Goal: Contribute content: Contribute content

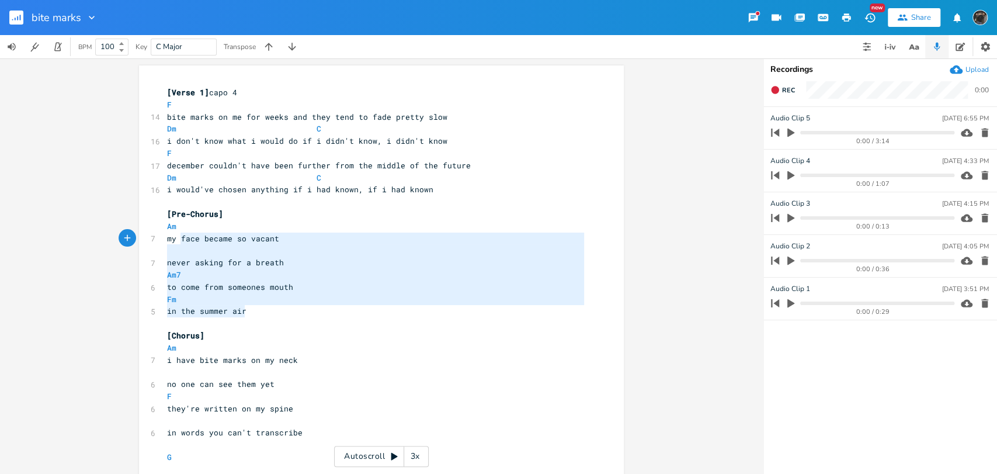
type textarea "[Pre-Chorus] Am my face became so vacant never asking for a breath Am7 to come …"
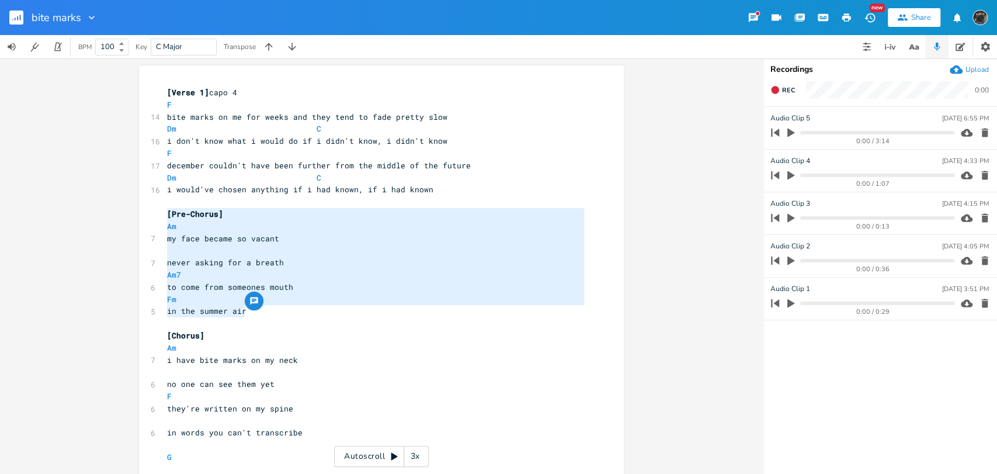
drag, startPoint x: 271, startPoint y: 315, endPoint x: 162, endPoint y: 209, distance: 152.9
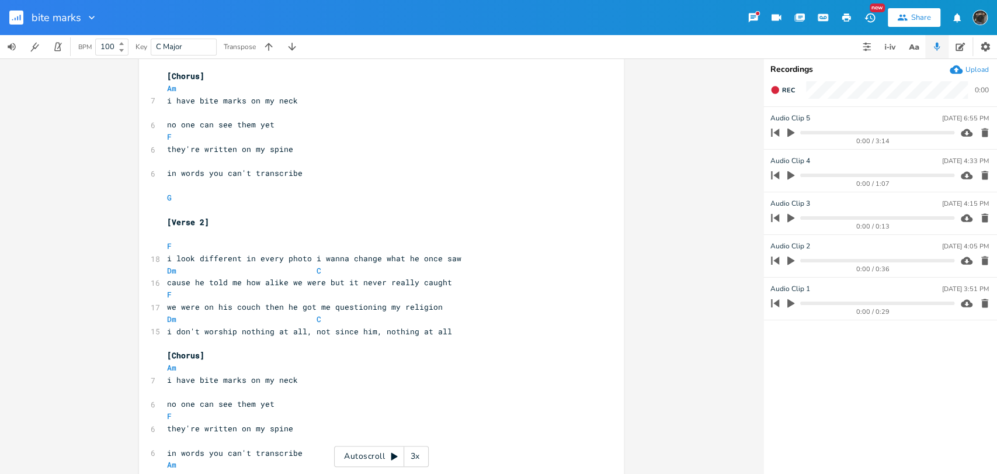
click at [470, 332] on pre "i don't worship nothing at all, not since him, nothing at all" at bounding box center [376, 331] width 422 height 12
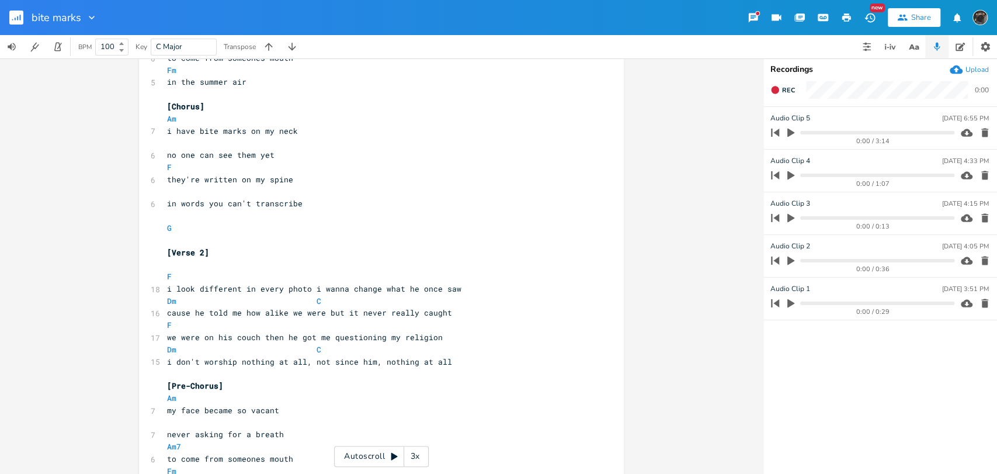
scroll to position [209, 0]
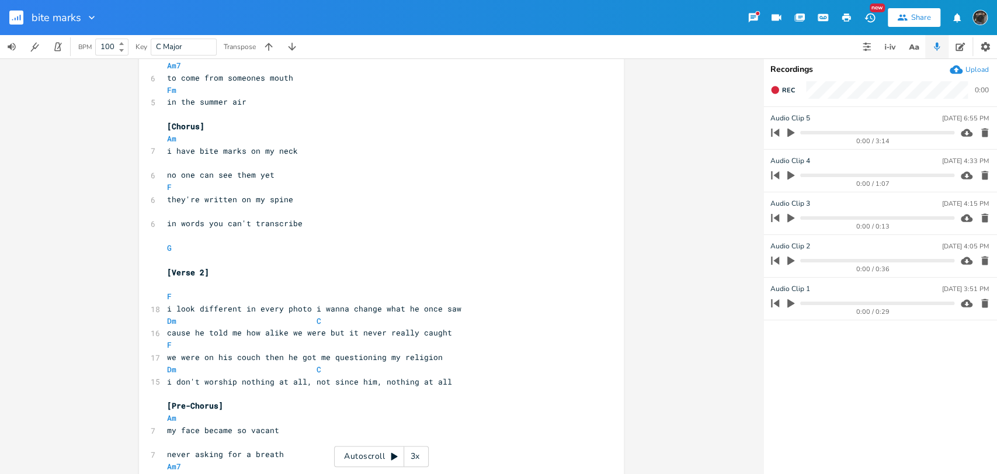
click at [397, 459] on icon at bounding box center [394, 456] width 9 height 9
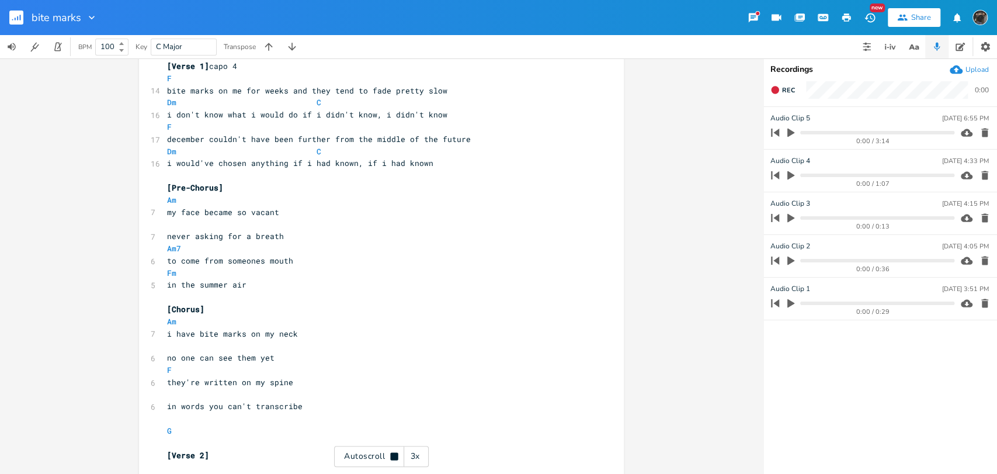
scroll to position [0, 0]
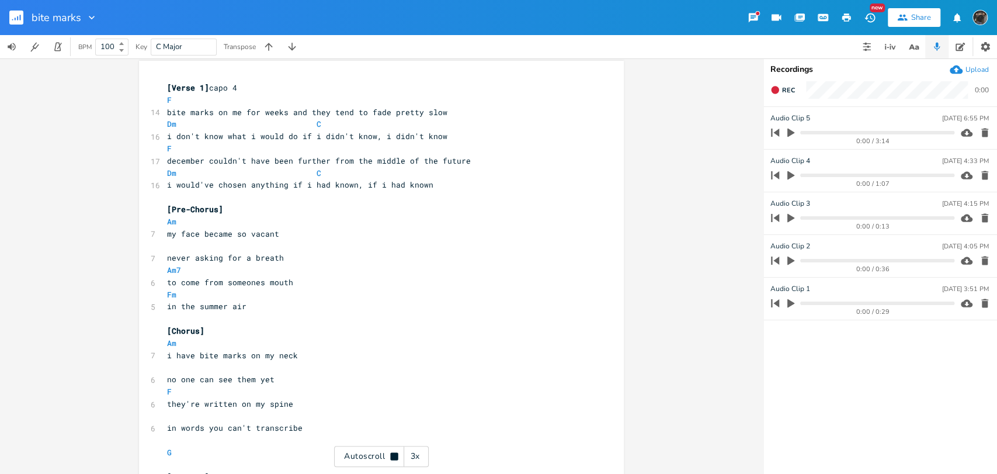
click at [420, 455] on div "3x" at bounding box center [414, 456] width 21 height 21
click at [420, 455] on div "4x" at bounding box center [414, 456] width 21 height 21
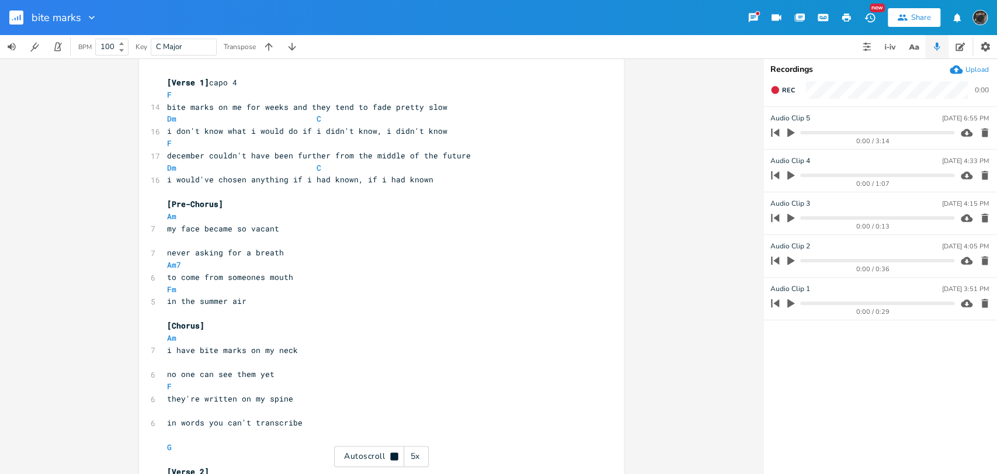
click at [420, 455] on div "5x" at bounding box center [414, 456] width 21 height 21
click at [420, 455] on div "1x" at bounding box center [414, 456] width 21 height 21
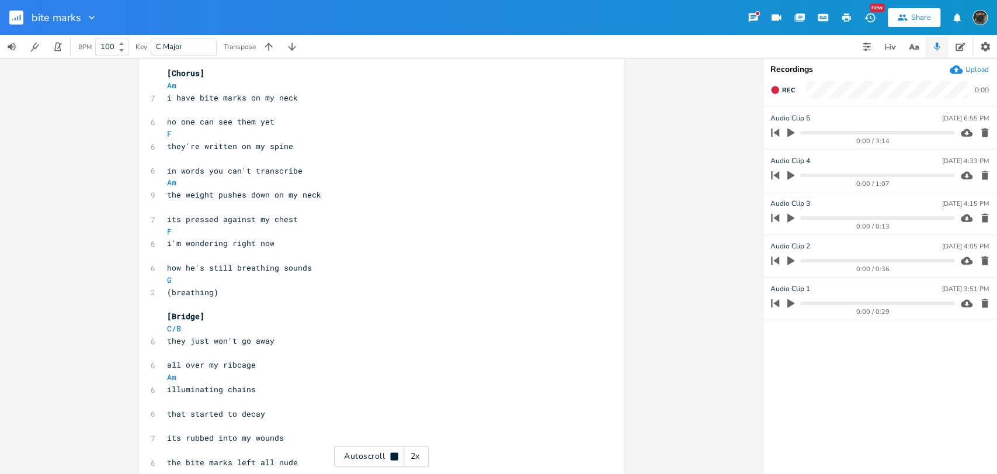
scroll to position [840, 0]
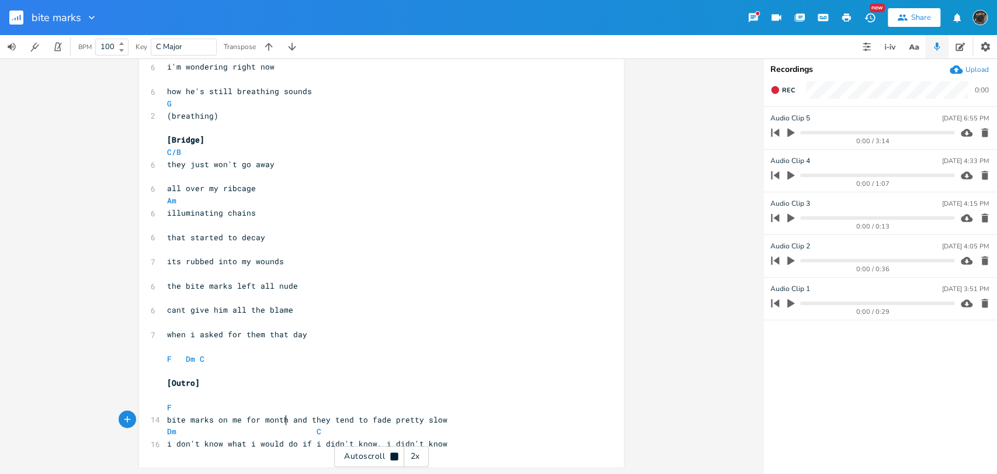
click at [280, 417] on span "bite marks on me for month and they tend to fade pretty slow" at bounding box center [307, 419] width 280 height 11
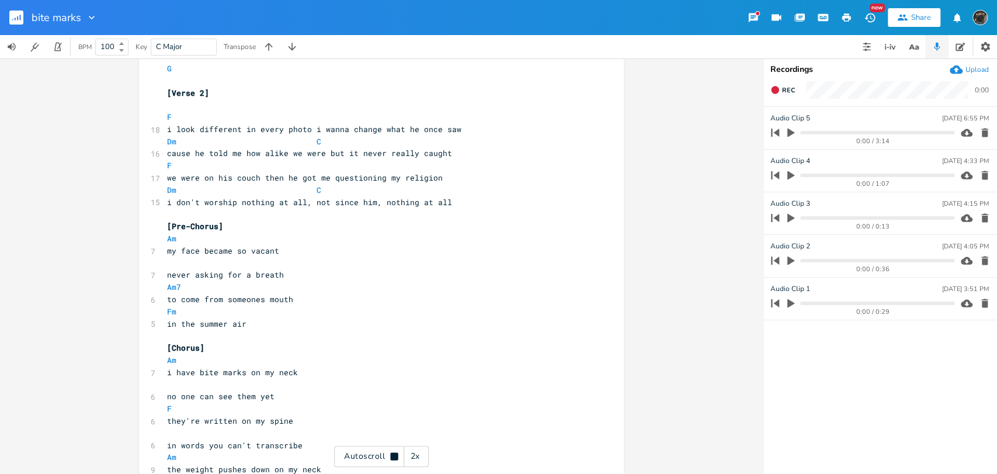
type textarea "s"
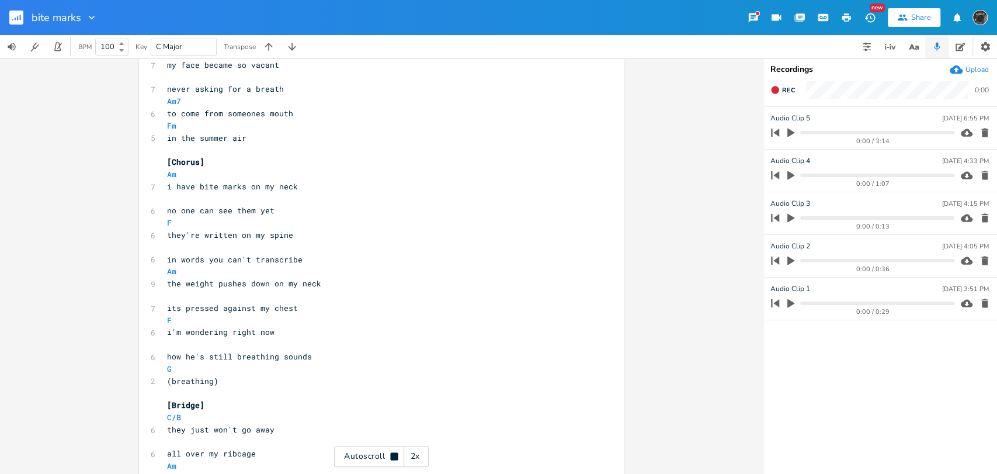
scroll to position [575, 0]
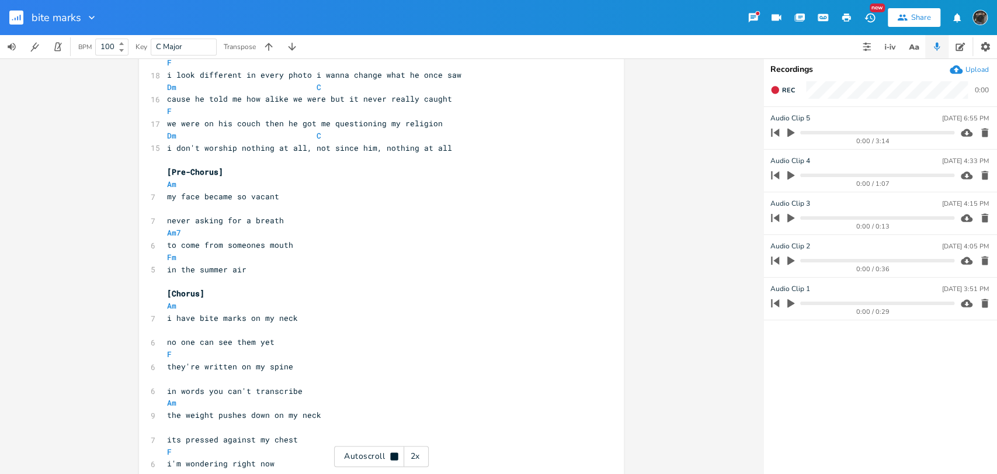
click at [381, 452] on div "Autoscroll 2x" at bounding box center [381, 456] width 95 height 21
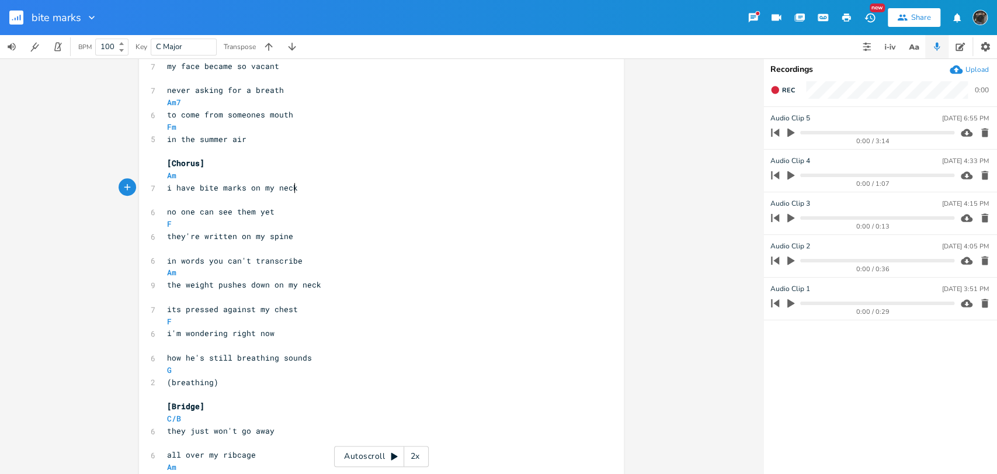
scroll to position [0, 0]
type textarea "ck"
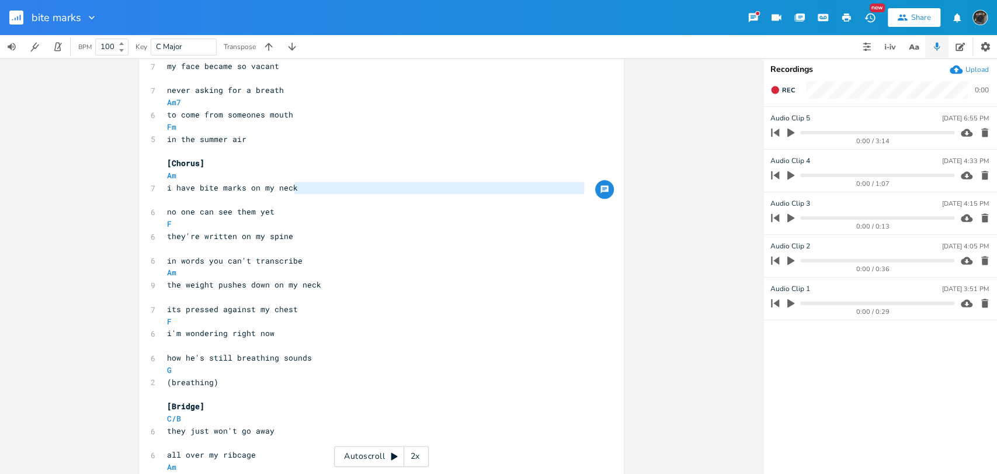
type textarea "neck"
drag, startPoint x: 292, startPoint y: 190, endPoint x: 273, endPoint y: 190, distance: 19.3
click at [273, 190] on pre "i have bite marks on my neck" at bounding box center [376, 188] width 422 height 12
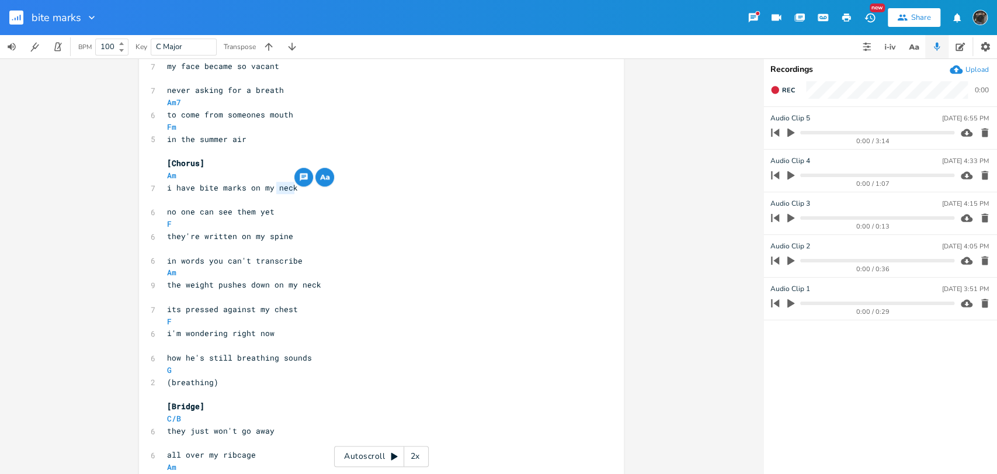
click at [298, 188] on pre "i have bite marks on my neck" at bounding box center [376, 188] width 422 height 12
drag, startPoint x: 298, startPoint y: 188, endPoint x: 166, endPoint y: 186, distance: 132.0
click at [166, 186] on pre "i have bite marks on my neck" at bounding box center [376, 188] width 422 height 12
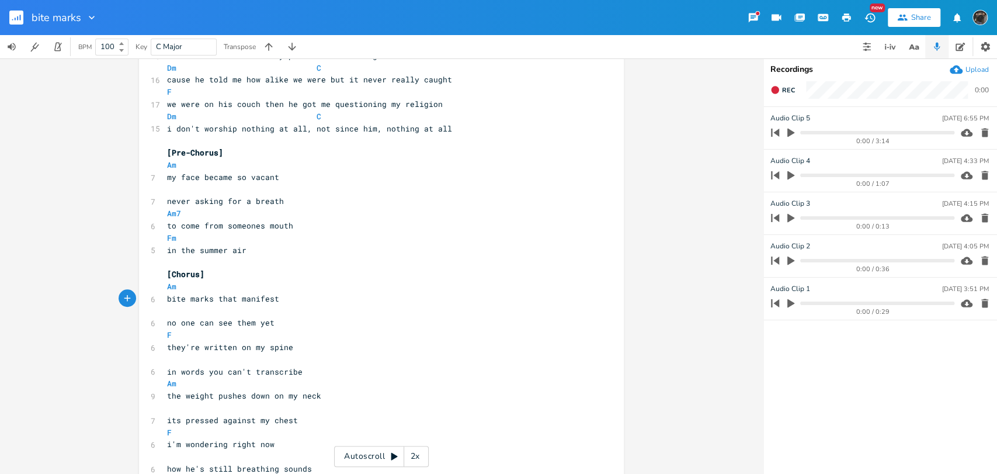
scroll to position [443, 0]
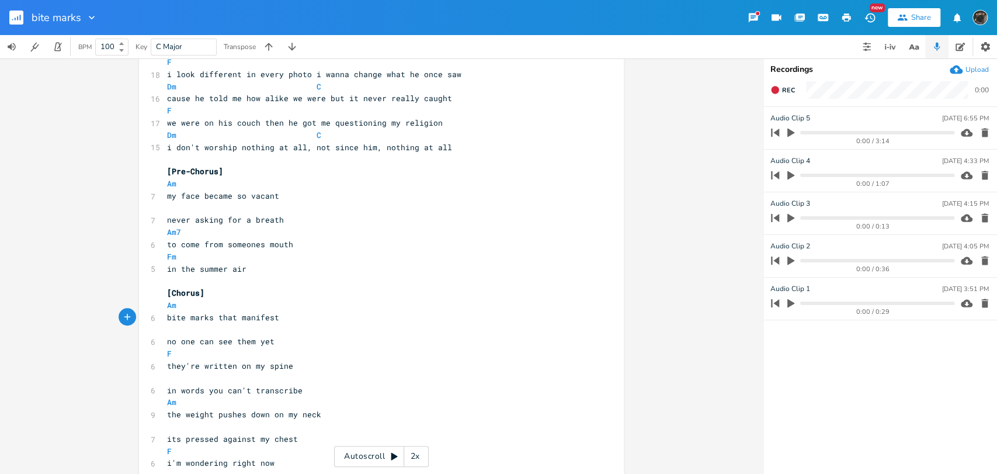
type textarea "bite marks that manifest"
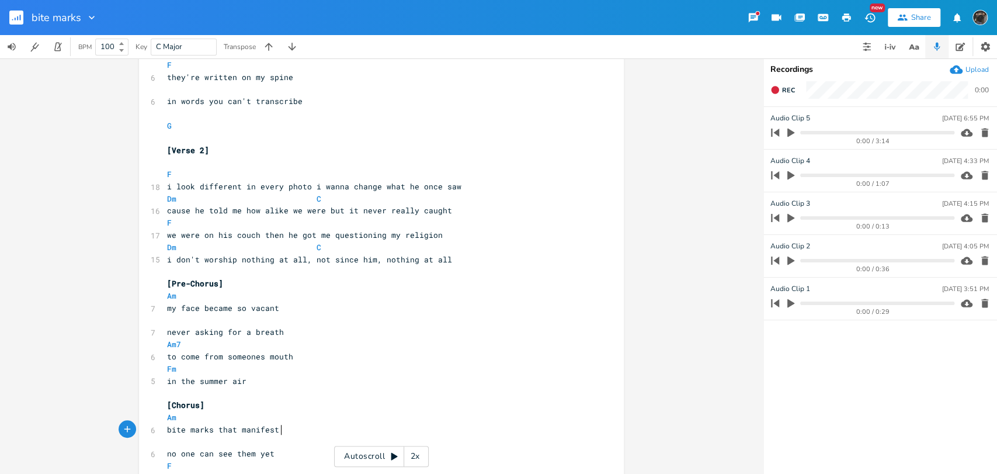
scroll to position [334, 0]
drag, startPoint x: 224, startPoint y: 375, endPoint x: 196, endPoint y: 380, distance: 28.4
click at [196, 380] on span "in the summer air" at bounding box center [206, 378] width 79 height 11
type textarea "static"
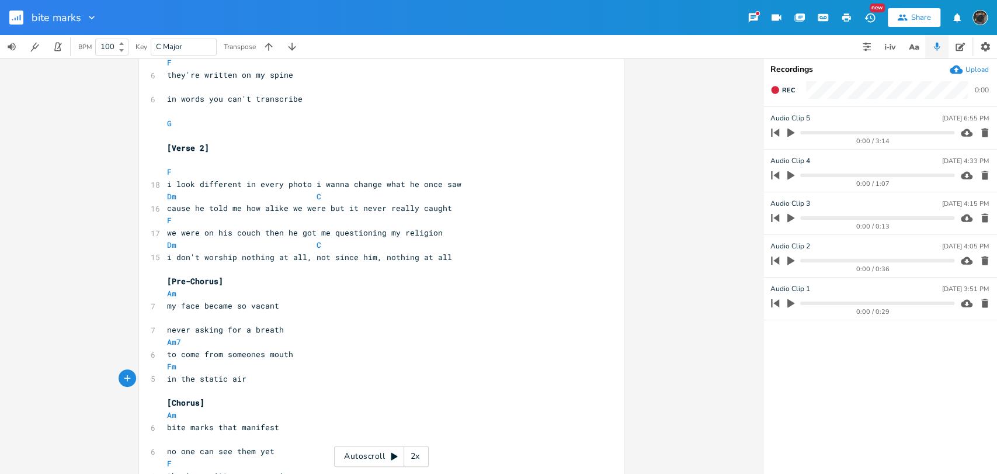
scroll to position [74, 0]
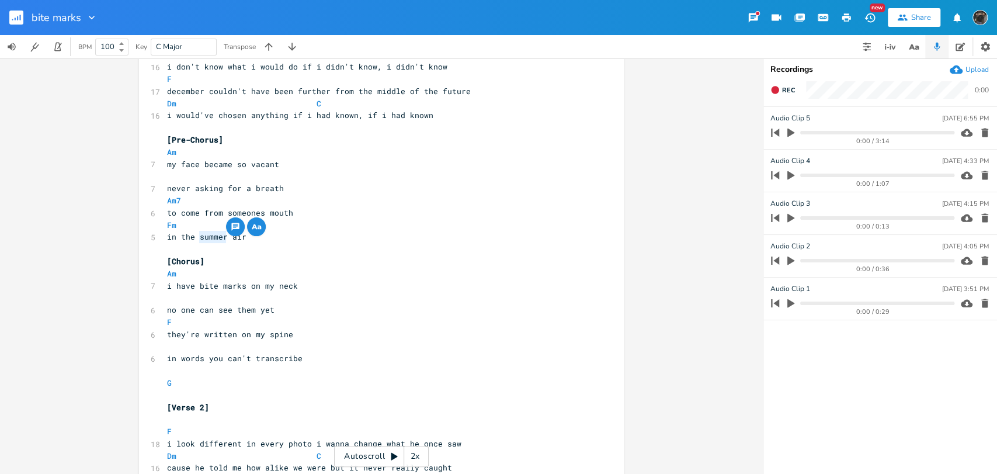
drag, startPoint x: 223, startPoint y: 238, endPoint x: 193, endPoint y: 240, distance: 29.8
click at [193, 240] on span "in the summer air" at bounding box center [206, 236] width 79 height 11
type textarea "static"
drag, startPoint x: 301, startPoint y: 280, endPoint x: 273, endPoint y: 287, distance: 29.1
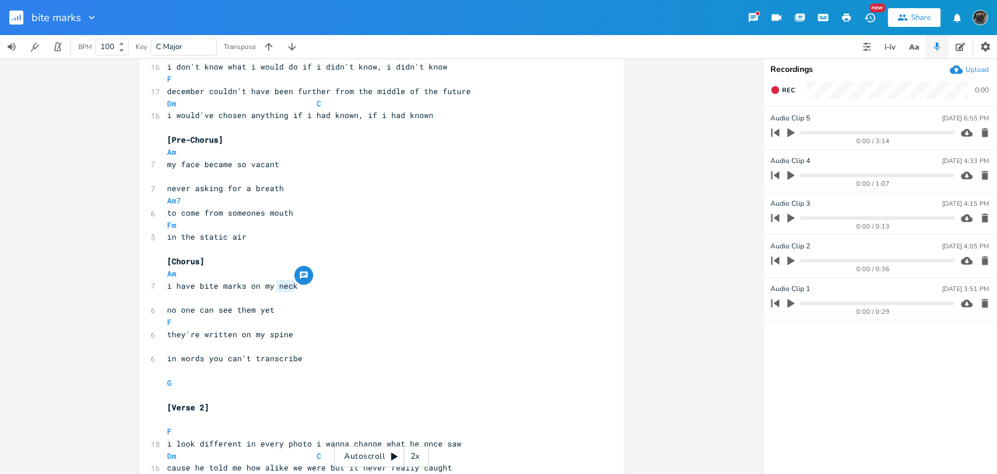
click at [273, 287] on pre "i have bite marks on my neck" at bounding box center [376, 286] width 422 height 12
type textarea "legs"
click at [375, 310] on pre "no one can see them yet" at bounding box center [376, 310] width 422 height 12
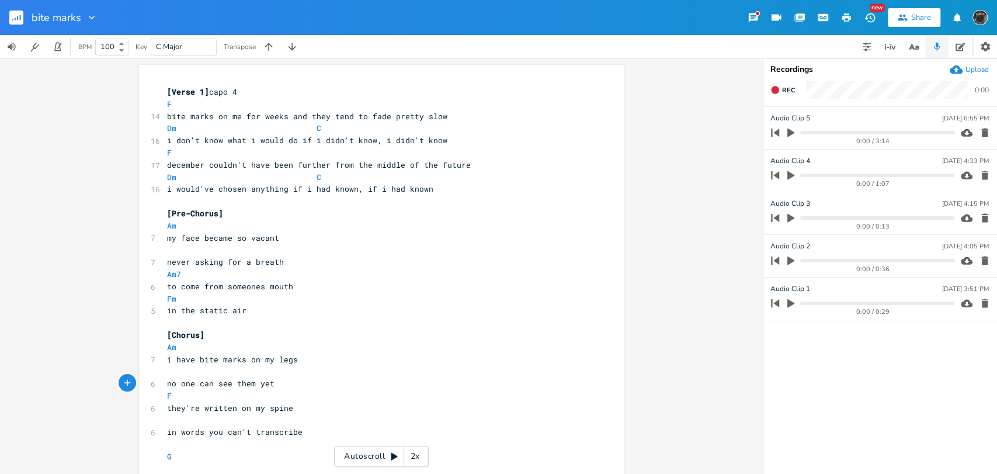
scroll to position [0, 0]
click at [381, 456] on div "Autoscroll 2x" at bounding box center [381, 456] width 95 height 21
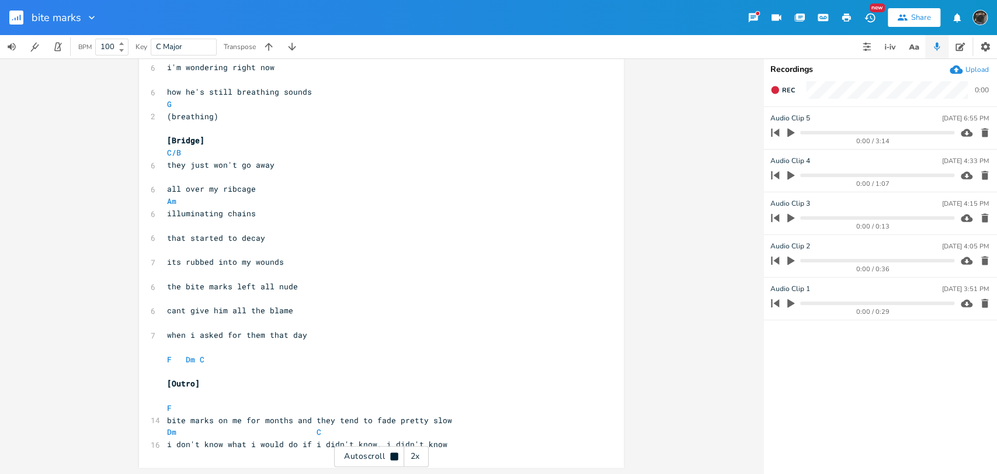
scroll to position [840, 0]
click at [19, 20] on rect "button" at bounding box center [16, 18] width 14 height 14
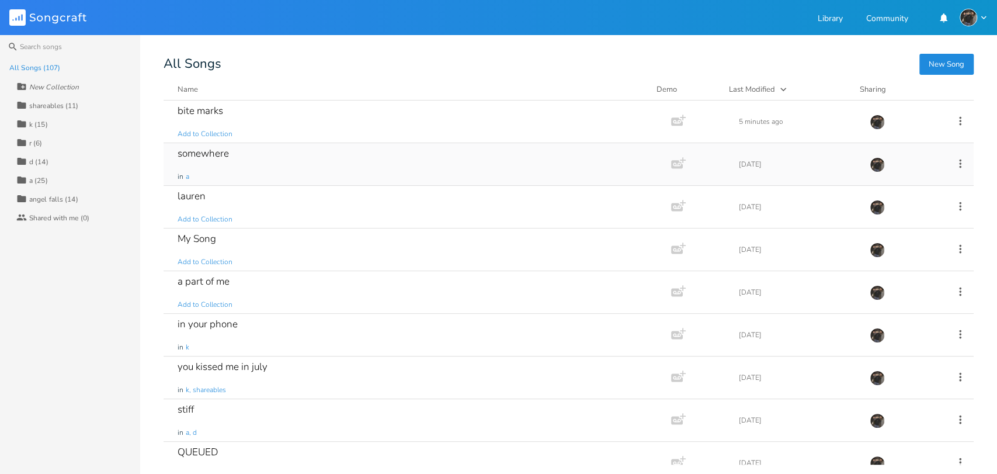
click at [416, 162] on div "somewhere in a" at bounding box center [415, 164] width 475 height 42
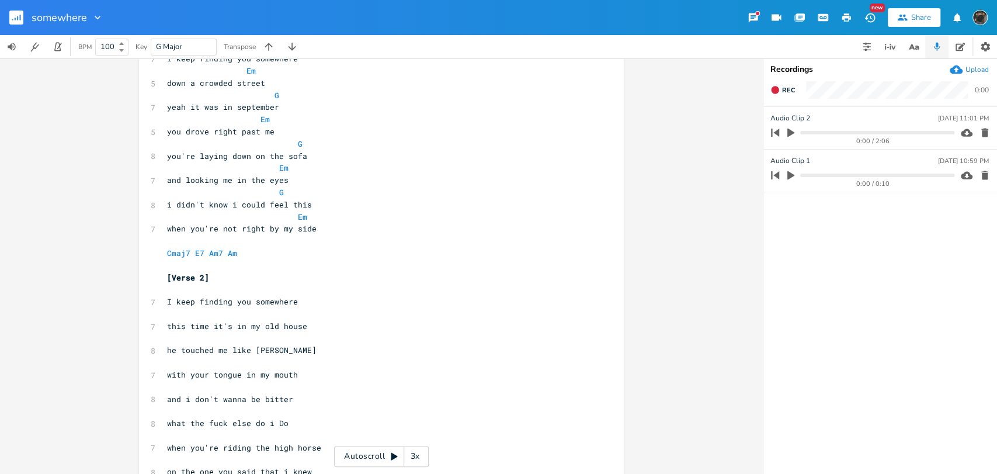
scroll to position [195, 0]
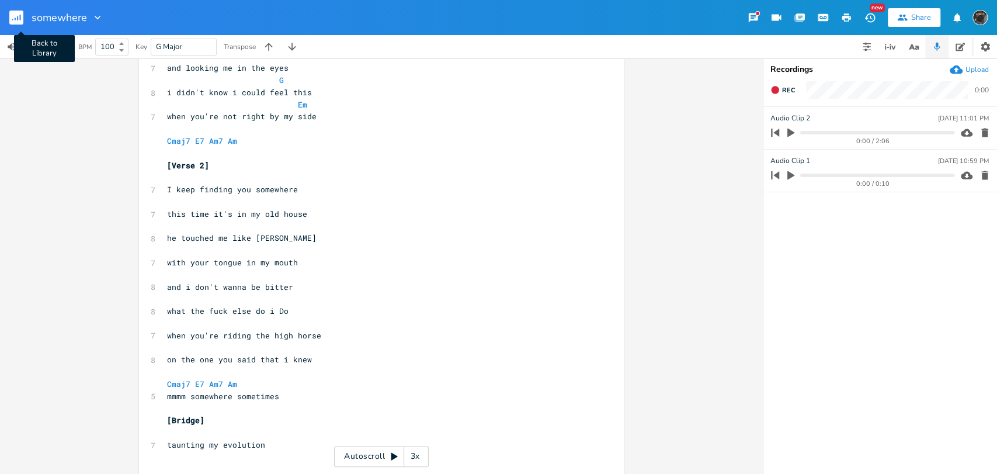
click at [20, 15] on rect "button" at bounding box center [16, 18] width 14 height 14
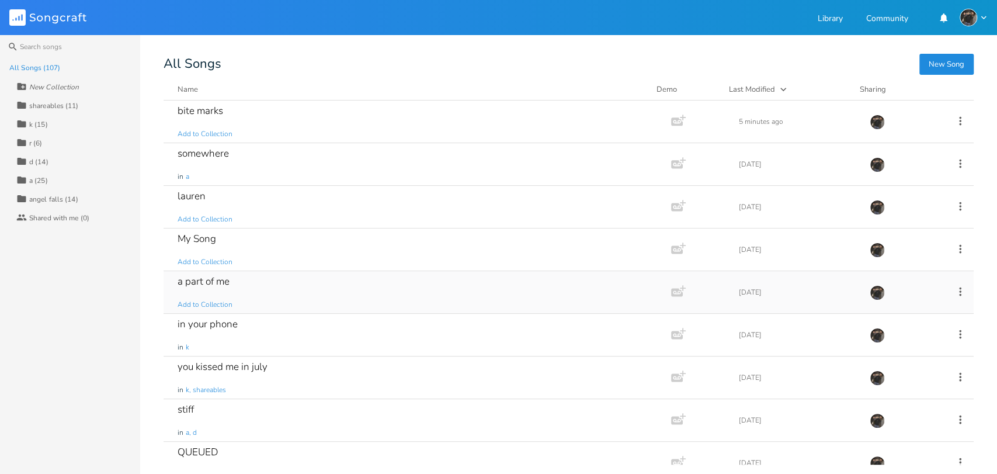
click at [556, 282] on div "a part of me Add to Collection" at bounding box center [415, 292] width 475 height 42
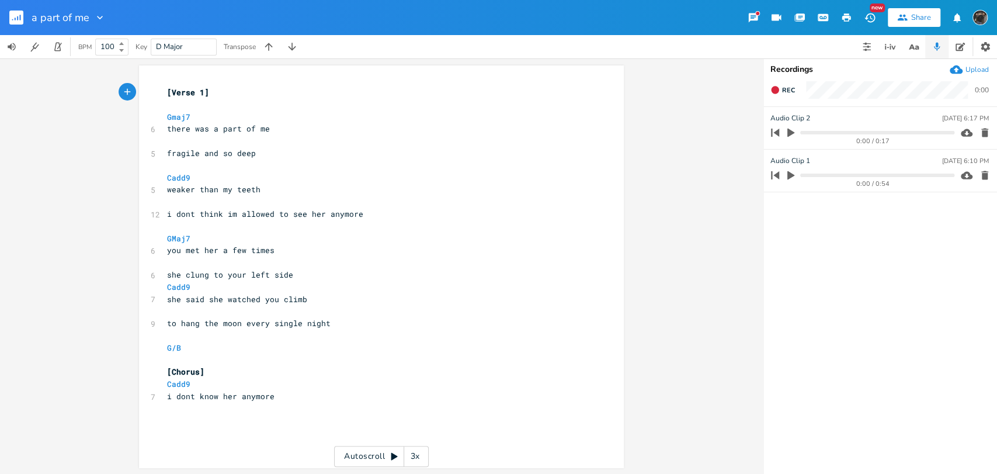
click at [19, 20] on rect "button" at bounding box center [16, 18] width 14 height 14
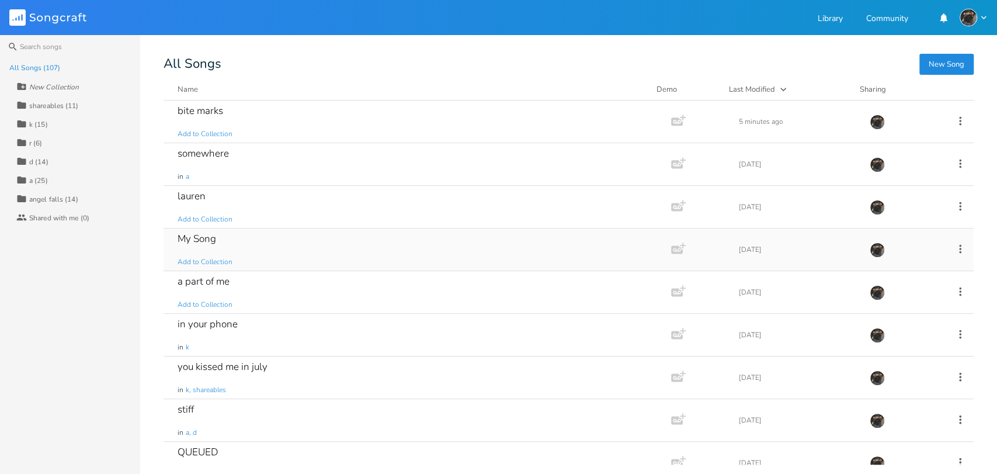
click at [256, 240] on div "My Song Add to Collection" at bounding box center [415, 249] width 475 height 42
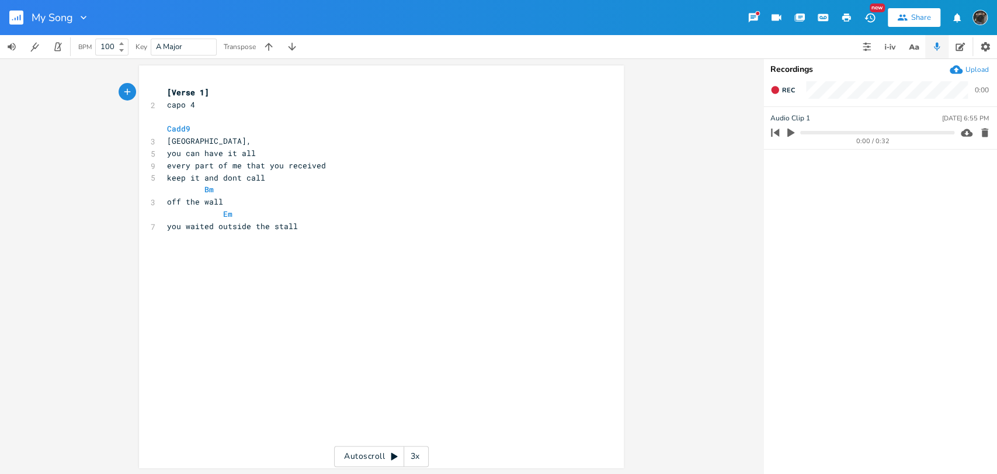
click at [795, 133] on icon "button" at bounding box center [791, 132] width 11 height 11
type input "o"
type input "[GEOGRAPHIC_DATA]"
click at [791, 133] on icon "button" at bounding box center [790, 132] width 9 height 9
click at [789, 128] on icon "button" at bounding box center [791, 132] width 11 height 11
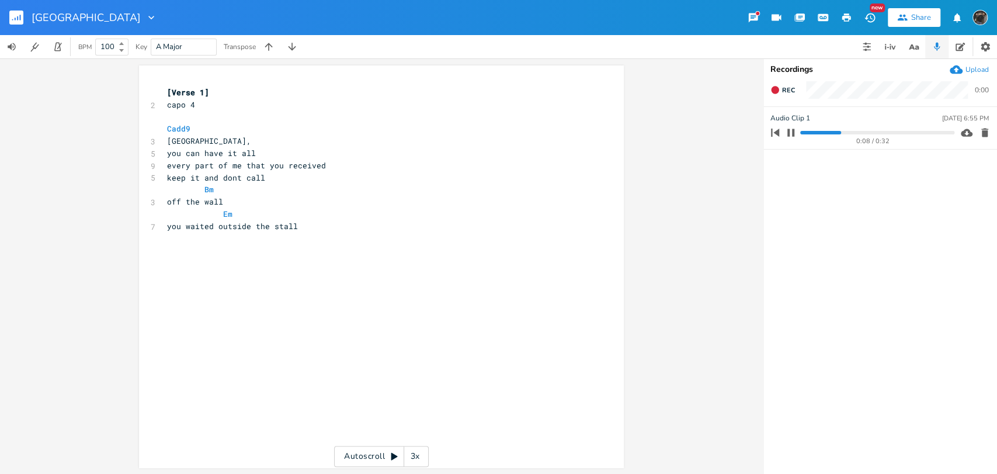
click at [285, 263] on div "xxxxxxxxxx [Verse 1] 2 capo 4 ​ Cadd9 3 [GEOGRAPHIC_DATA], 5 you can have it al…" at bounding box center [390, 277] width 451 height 387
click at [789, 134] on icon "button" at bounding box center [791, 133] width 7 height 8
click at [872, 39] on button "button" at bounding box center [866, 46] width 23 height 23
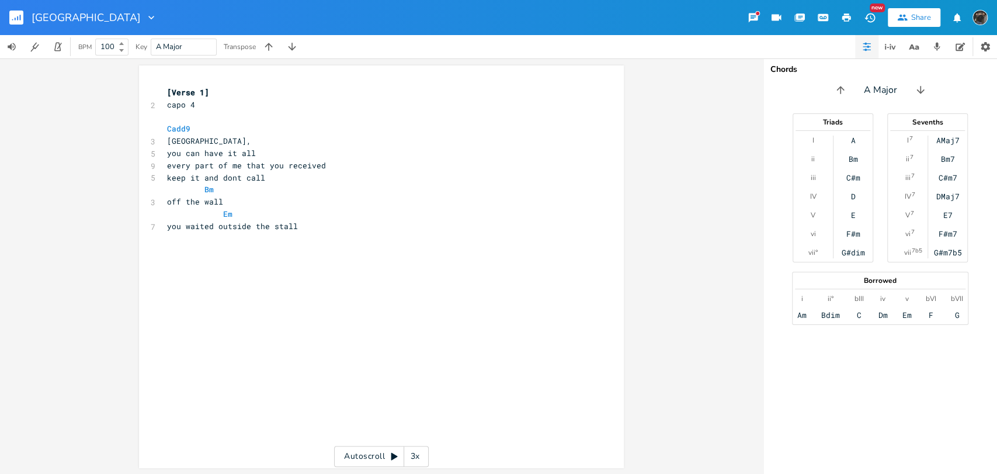
click at [855, 35] on button "button" at bounding box center [866, 46] width 23 height 23
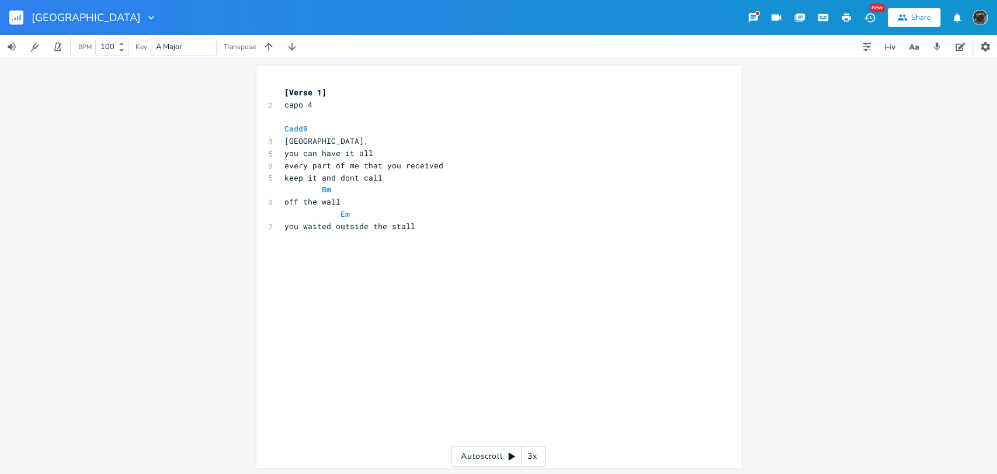
click at [855, 35] on button "button" at bounding box center [866, 46] width 23 height 23
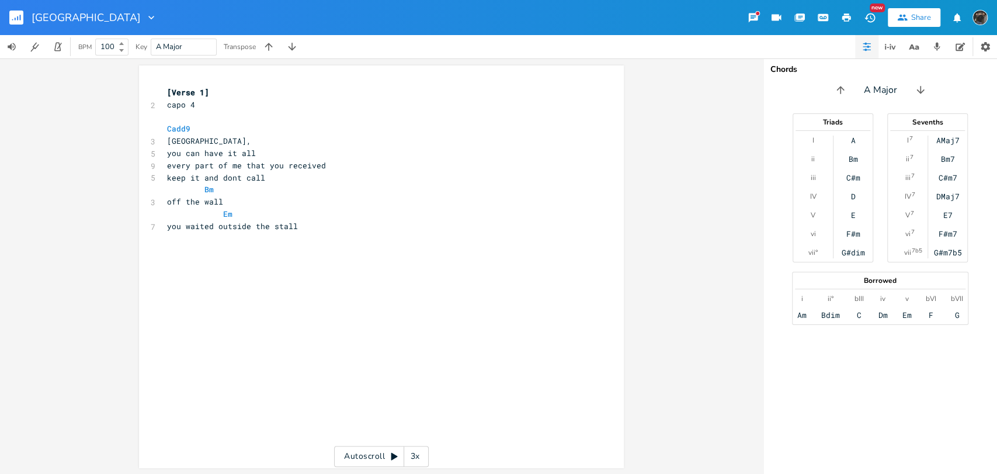
click at [289, 269] on div "xxxxxxxxxx [Verse 1] 2 capo 4 ​ Cadd9 3 [GEOGRAPHIC_DATA], 5 you can have it al…" at bounding box center [390, 277] width 451 height 387
type textarea "but the one thing that you couldn't do"
type textarea "\"
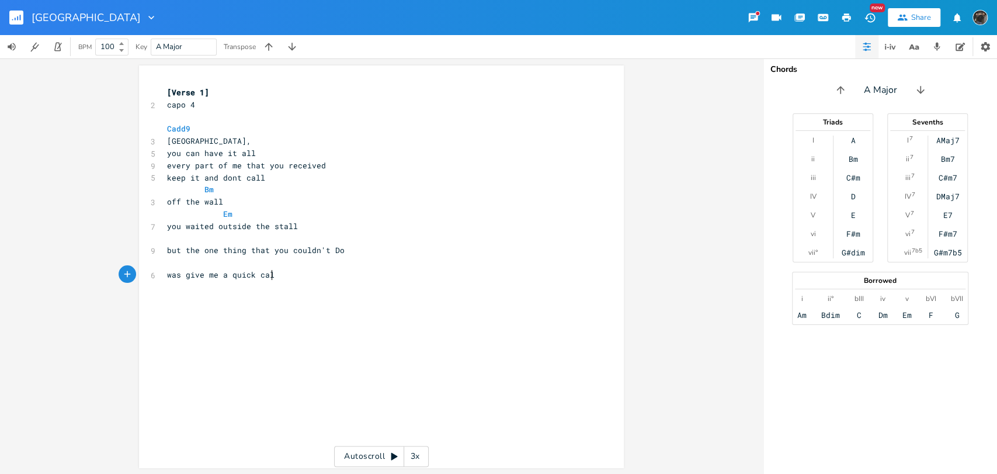
type textarea "was give me a quick call"
click at [274, 231] on pre "you waited outside the stall" at bounding box center [376, 226] width 422 height 12
click at [273, 242] on pre "​" at bounding box center [376, 239] width 422 height 12
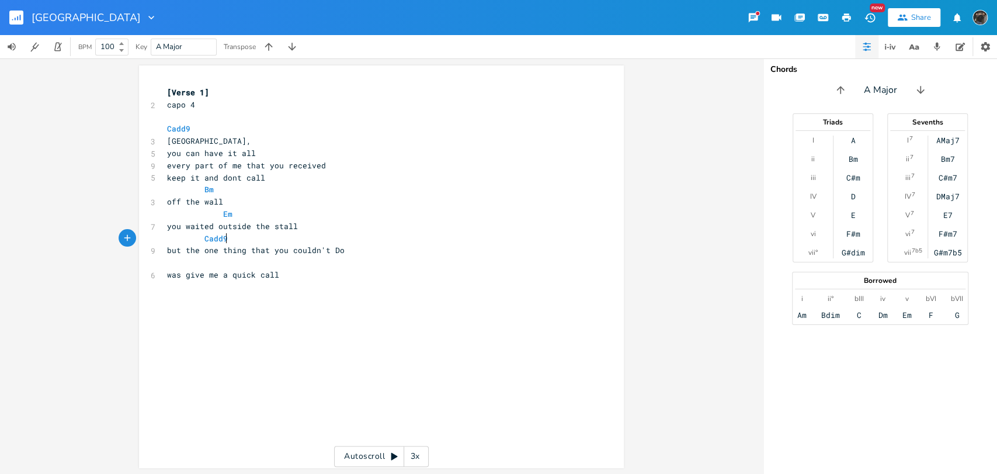
type textarea "Cadd9"
type textarea "ive me a quick call"
type textarea "give me a quick call"
drag, startPoint x: 280, startPoint y: 272, endPoint x: 183, endPoint y: 279, distance: 97.3
click at [183, 279] on pre "was give me a quick call" at bounding box center [376, 275] width 422 height 12
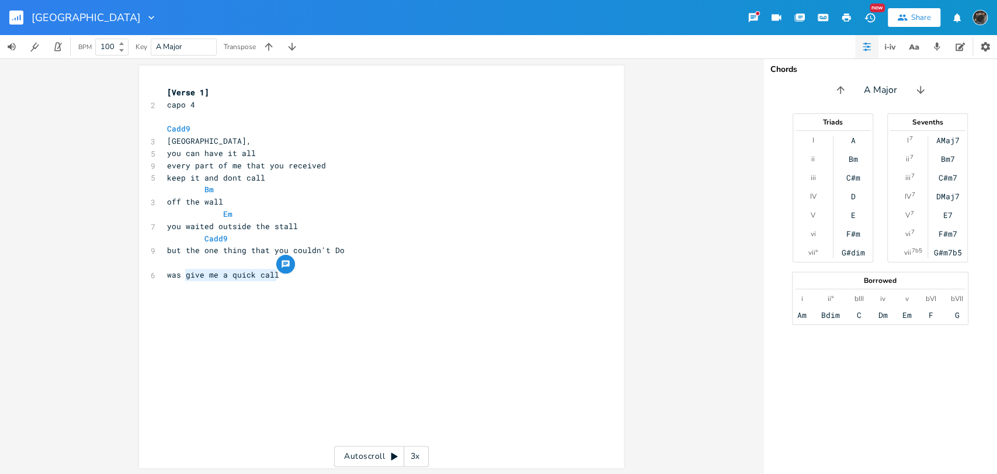
click at [319, 280] on pre "was give me a quick call" at bounding box center [376, 275] width 422 height 12
drag, startPoint x: 286, startPoint y: 279, endPoint x: 161, endPoint y: 279, distance: 125.0
click at [165, 279] on pre "was give me a quick call" at bounding box center [376, 275] width 422 height 12
type textarea "kiss me goodbye i"
type textarea "n fall"
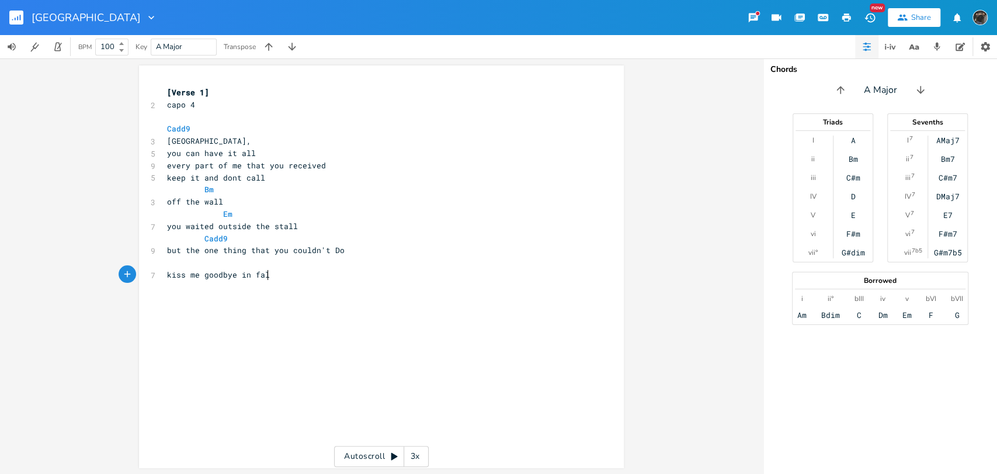
scroll to position [0, 17]
click at [329, 252] on span "but the one thing that you couldn't Do" at bounding box center [256, 250] width 178 height 11
type textarea "d"
click at [351, 306] on ul "Do Do7 Do7M7 DoM7" at bounding box center [346, 281] width 36 height 50
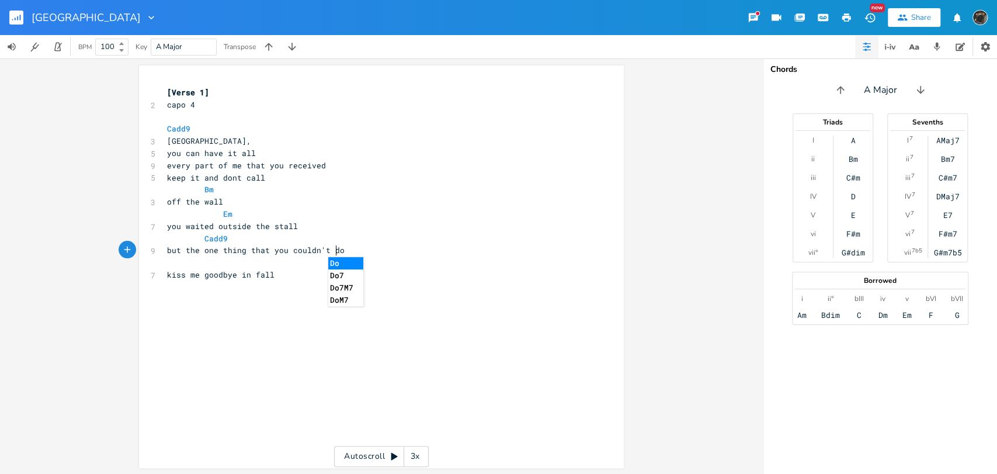
click at [318, 340] on div "x [Verse 1] 2 capo 4 ​ Cadd9 3 [GEOGRAPHIC_DATA], 5 you can have it all 9 every…" at bounding box center [390, 277] width 451 height 387
click at [226, 267] on pre "​" at bounding box center [376, 262] width 422 height 12
type textarea "F"
click at [303, 322] on div "x [Verse 1] 2 capo 4 ​ Cadd9 3 [GEOGRAPHIC_DATA], 5 you can have it all 9 every…" at bounding box center [390, 277] width 451 height 387
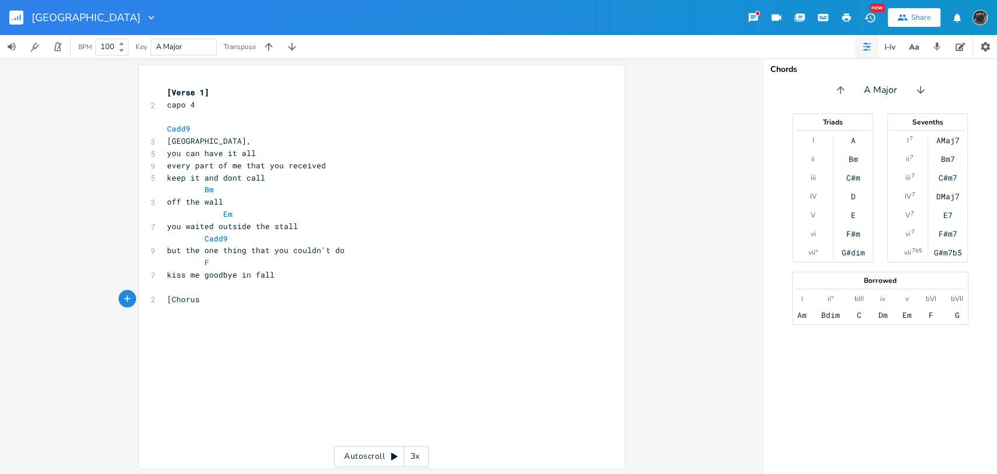
type textarea "[Chorus]"
type textarea "m"
type textarea "[GEOGRAPHIC_DATA],"
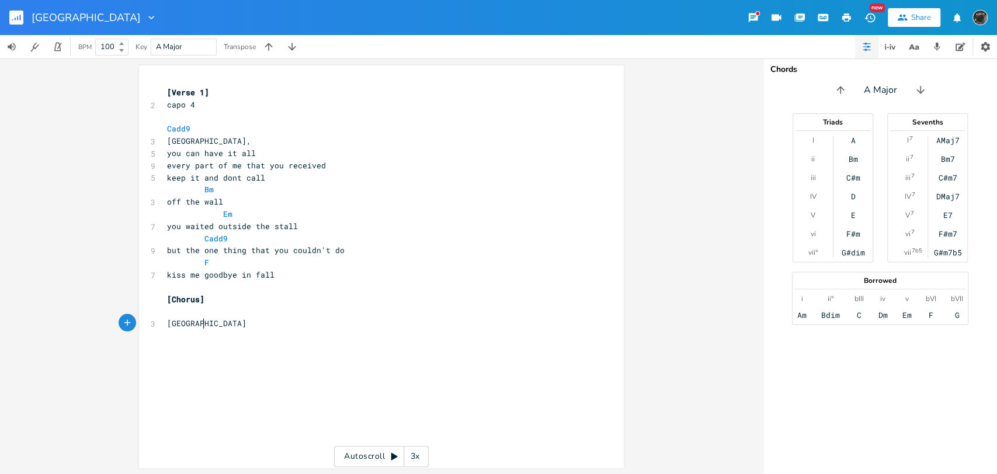
scroll to position [0, 33]
type textarea "i don't miss you at a;"
type textarea "ll"
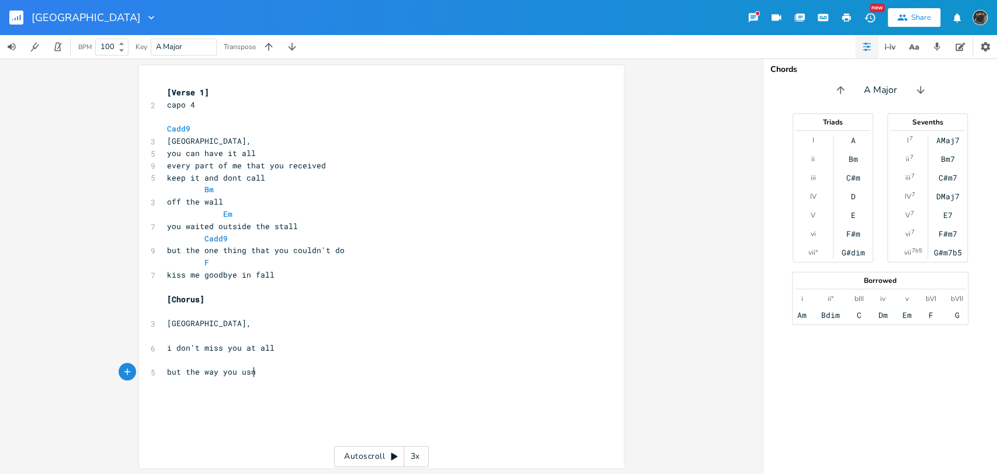
type textarea "but the way you usnk"
type textarea "s"
type textarea "sunk your eyes so deep"
type textarea "and au"
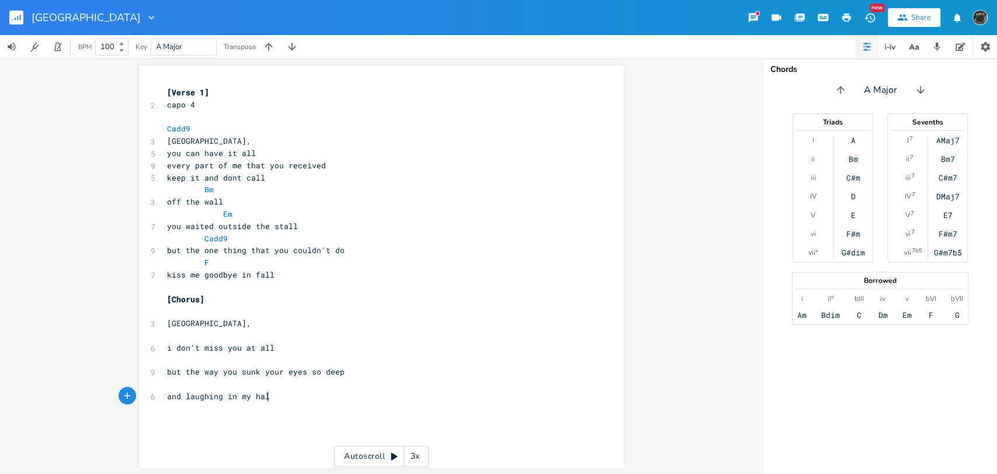
scroll to position [0, 70]
type textarea "laughing in my halls"
click at [195, 313] on pre "​" at bounding box center [376, 311] width 422 height 12
type textarea "Em"
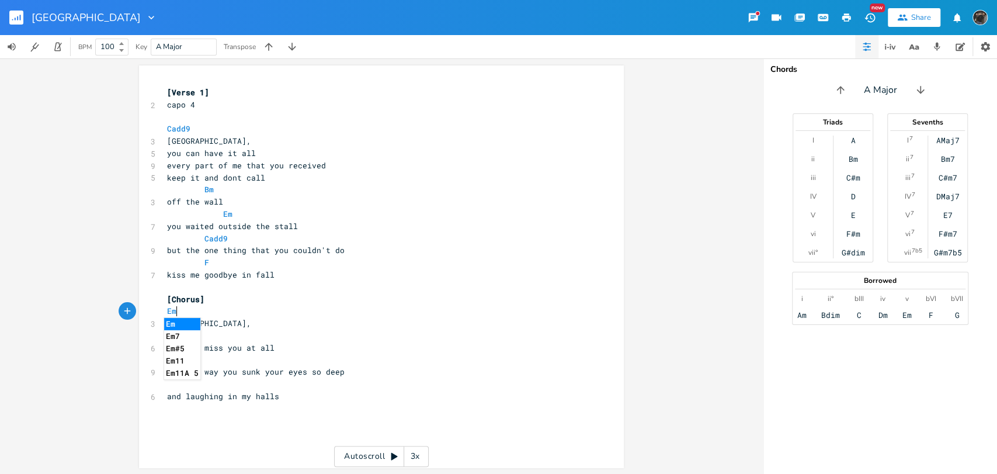
click at [325, 318] on pre "[GEOGRAPHIC_DATA]," at bounding box center [376, 323] width 422 height 12
click at [230, 385] on pre "​" at bounding box center [376, 384] width 422 height 12
type textarea "F"
click at [346, 352] on pre "i don't miss you at all" at bounding box center [376, 348] width 422 height 12
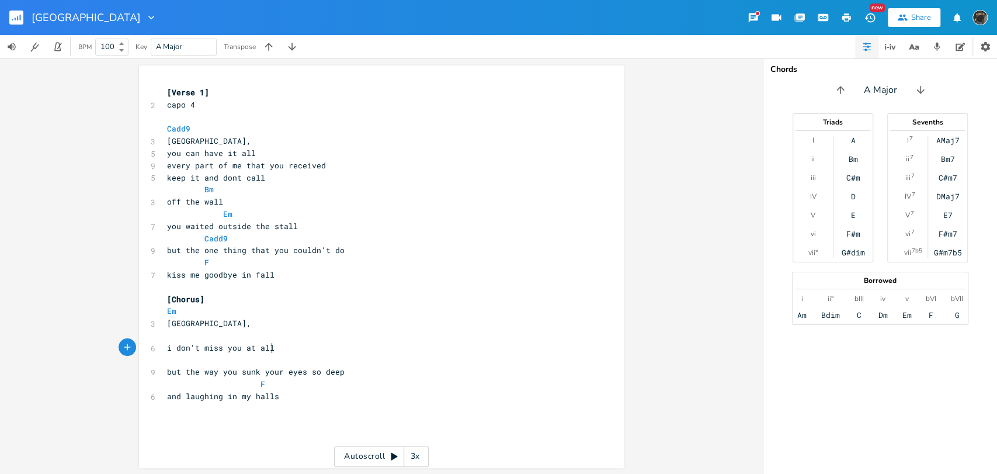
click at [345, 359] on pre "​" at bounding box center [376, 360] width 422 height 12
type textarea "Cmaj7"
click at [353, 390] on pre "and laughing in my halls" at bounding box center [376, 396] width 422 height 12
click at [350, 413] on div "x [Verse 1] 2 capo 4 ​ Cadd9 3 [GEOGRAPHIC_DATA], 5 you can have it all 9 every…" at bounding box center [390, 277] width 451 height 387
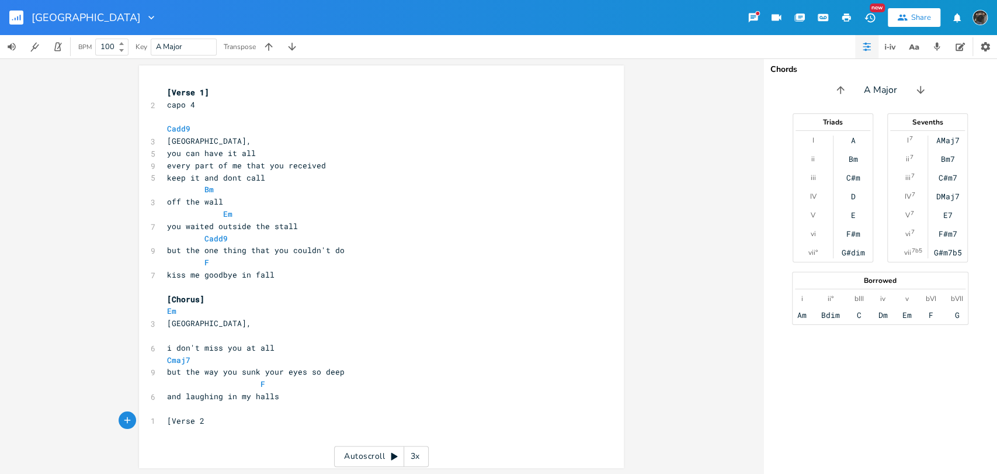
type textarea "[Verse 2]"
type textarea "m"
type textarea "[GEOGRAPHIC_DATA],"
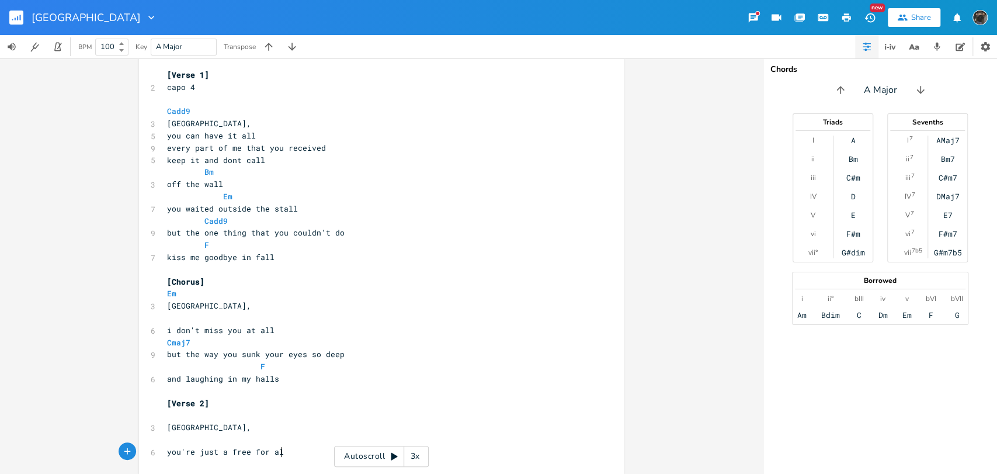
scroll to position [0, 79]
type textarea "you're just a free for all"
drag, startPoint x: 206, startPoint y: 104, endPoint x: 153, endPoint y: 109, distance: 52.8
click at [131, 107] on div "x [Verse 1] 2 capo 4 ​ Cadd9 3 [GEOGRAPHIC_DATA], 5 you can have it all 9 every…" at bounding box center [381, 265] width 763 height 415
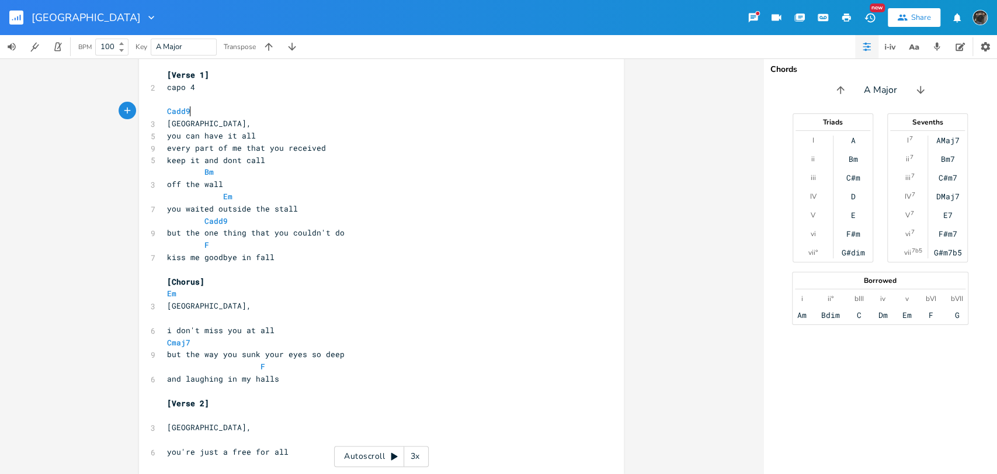
click at [192, 112] on pre "Cadd9" at bounding box center [376, 111] width 422 height 12
click at [207, 415] on pre "​" at bounding box center [376, 415] width 422 height 12
type textarea "Cadd9"
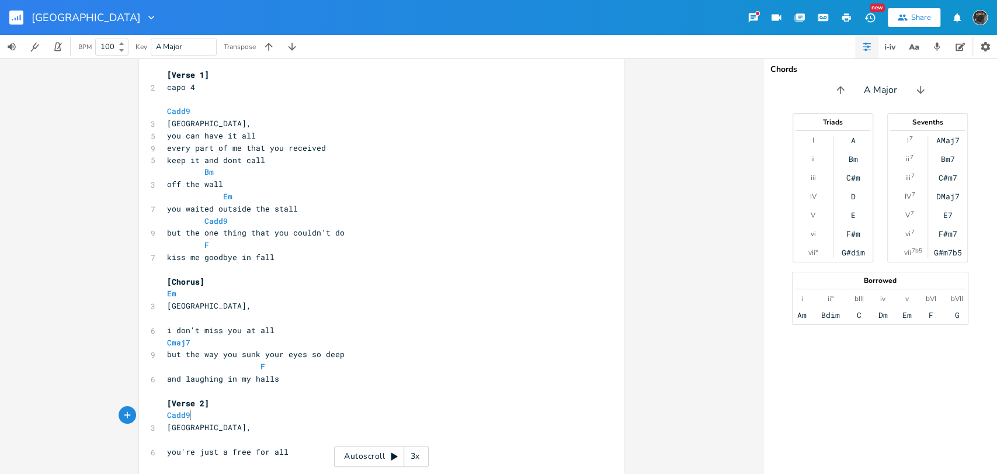
click at [283, 132] on pre "you can have it all" at bounding box center [376, 136] width 422 height 12
click at [279, 122] on pre "[GEOGRAPHIC_DATA]," at bounding box center [376, 123] width 422 height 12
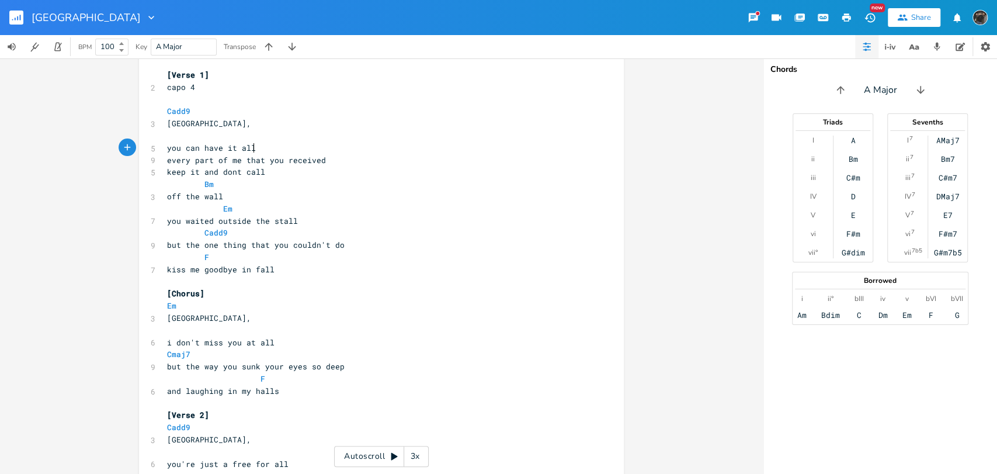
click at [282, 145] on pre "you can have it all" at bounding box center [376, 148] width 422 height 12
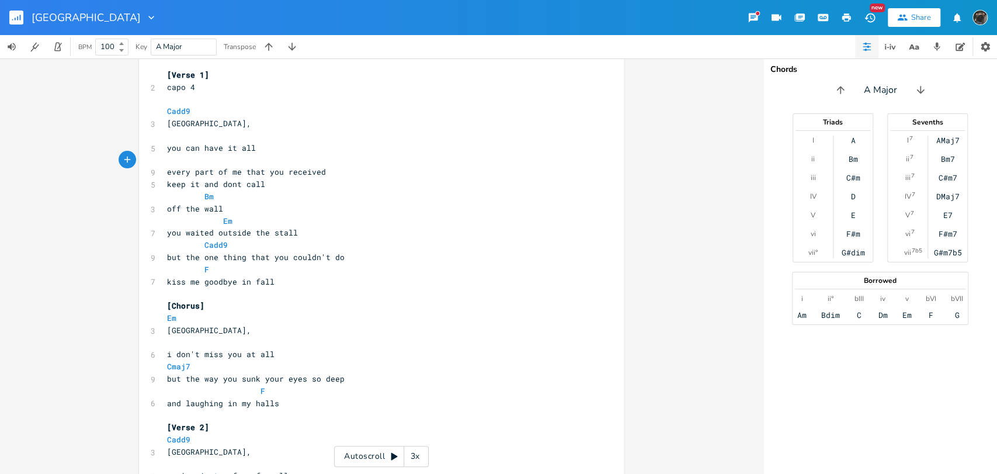
click at [334, 174] on pre "every part of me that you received" at bounding box center [376, 172] width 422 height 12
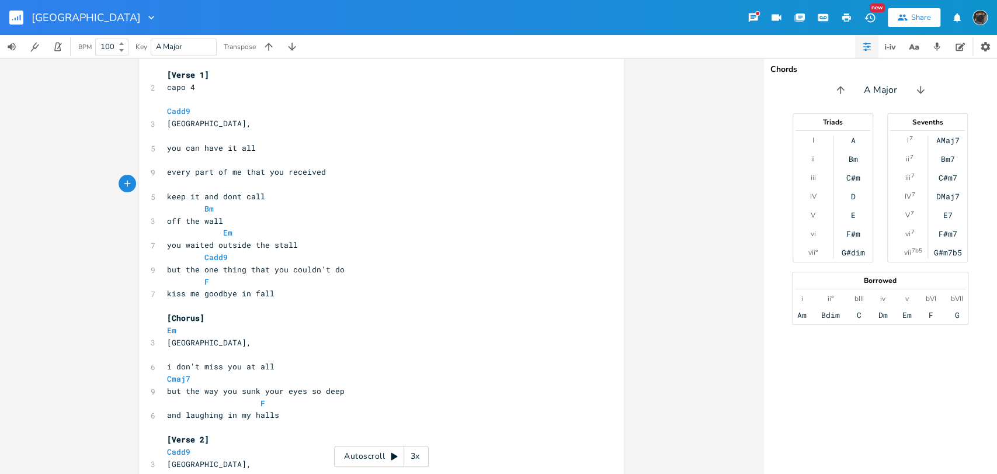
scroll to position [61, 0]
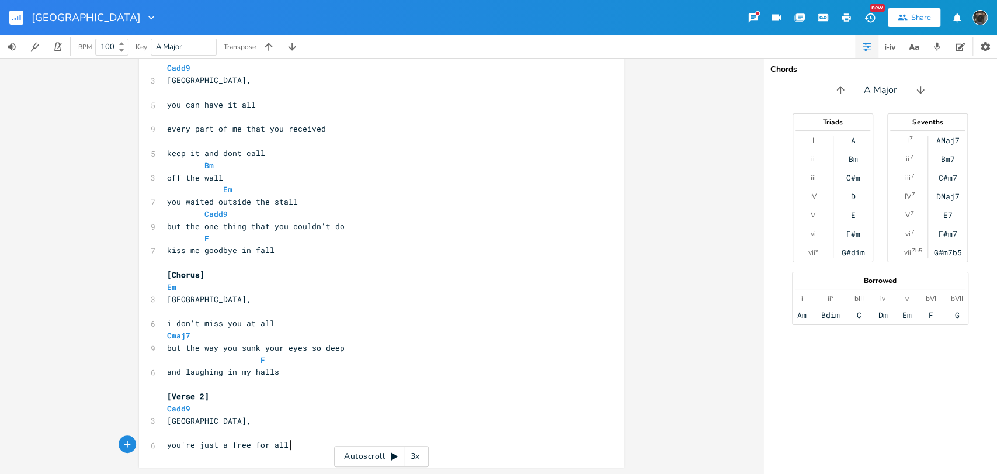
click at [310, 453] on div "x [Verse 1] 2 capo 4 ​ Cadd9 3 [GEOGRAPHIC_DATA], ​ 5 you can have it all ​ 9 e…" at bounding box center [390, 247] width 451 height 448
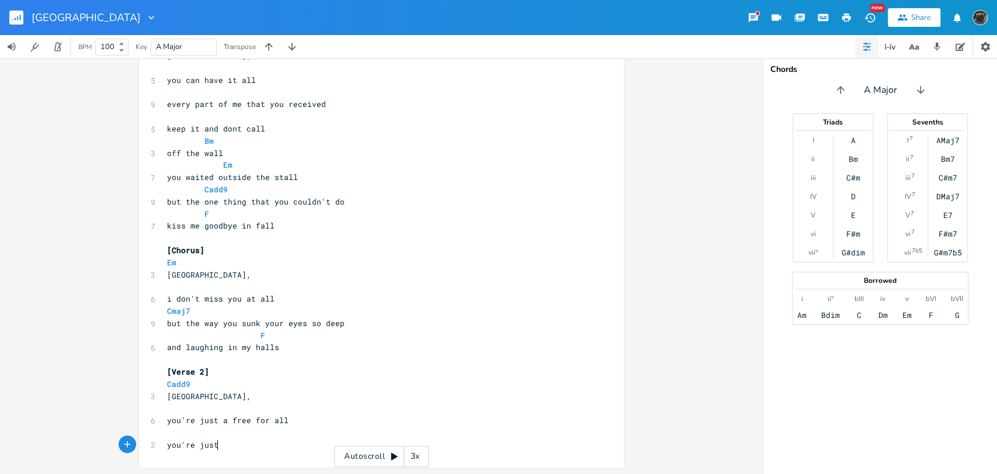
scroll to position [0, 36]
type textarea "you're just not what i had concc"
type textarea "eived"
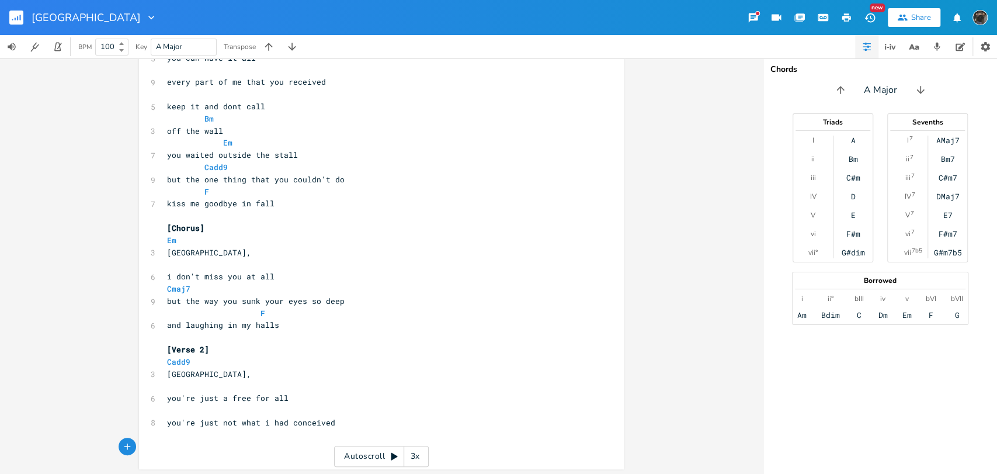
scroll to position [110, 0]
type textarea "before the curtain call"
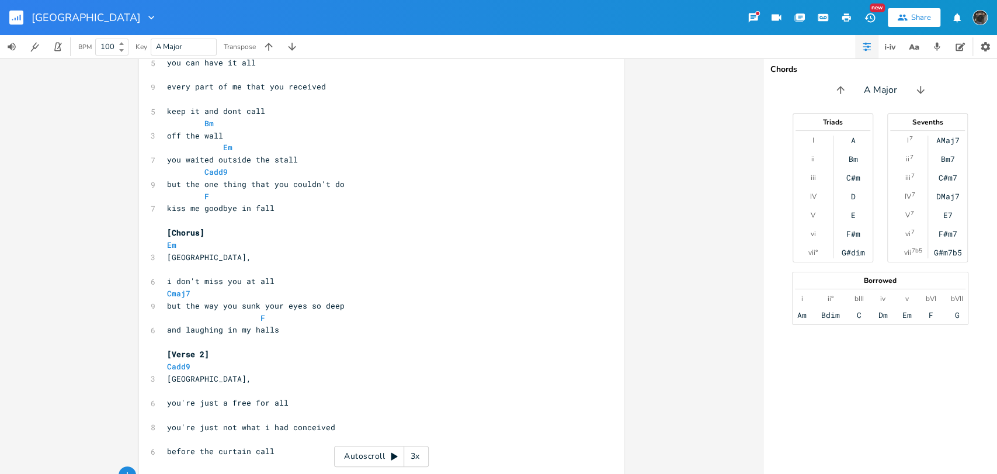
scroll to position [134, 0]
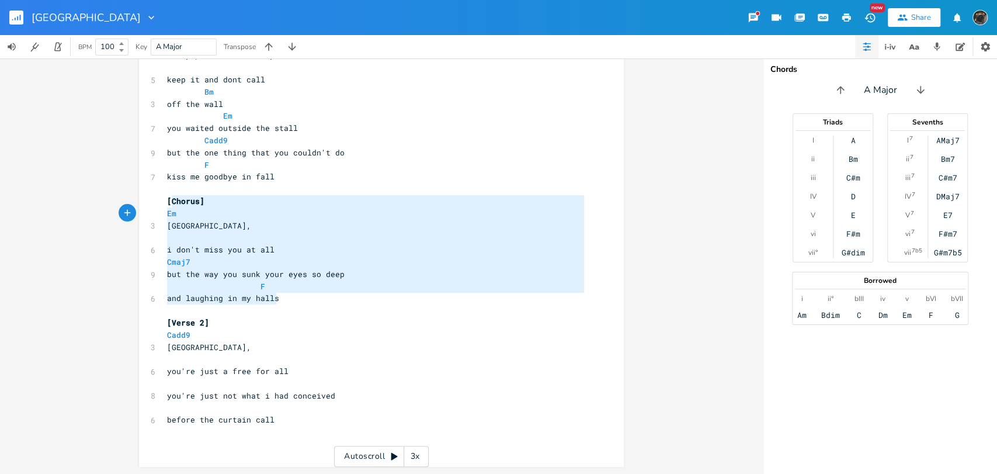
type textarea "[Chorus] Em [GEOGRAPHIC_DATA], i don't miss you at all Cmaj7 but the way you su…"
drag, startPoint x: 295, startPoint y: 297, endPoint x: 158, endPoint y: 202, distance: 166.6
click at [158, 202] on div "[Chorus] Em [GEOGRAPHIC_DATA], i don't miss you at all Cmaj7 but the way you su…" at bounding box center [381, 199] width 485 height 536
click at [273, 456] on div "x [Verse 1] 2 capo 4 ​ Cadd9 3 [GEOGRAPHIC_DATA], ​ 5 you can have it all ​ 9 e…" at bounding box center [390, 210] width 451 height 521
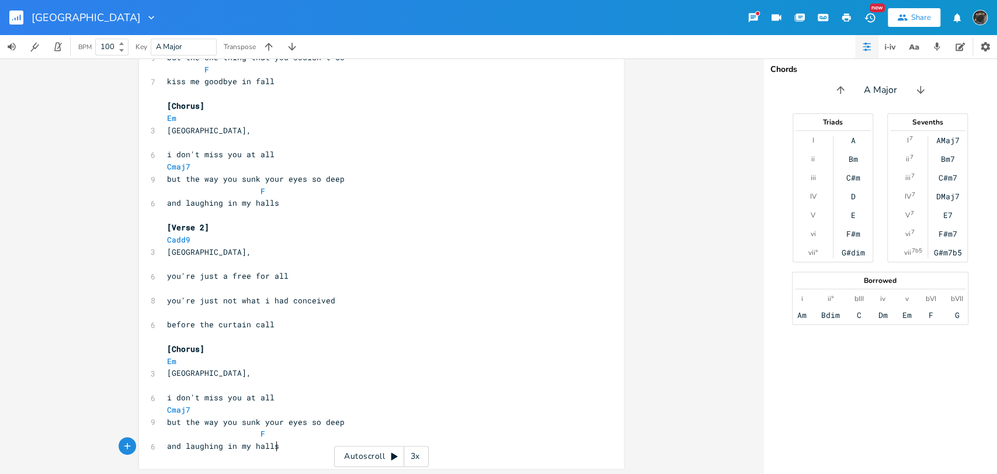
scroll to position [231, 0]
type textarea "you sunk your eyes so deep"
drag, startPoint x: 347, startPoint y: 418, endPoint x: 238, endPoint y: 422, distance: 108.7
click at [238, 422] on pre "but the way you sunk your eyes so deep" at bounding box center [376, 420] width 422 height 12
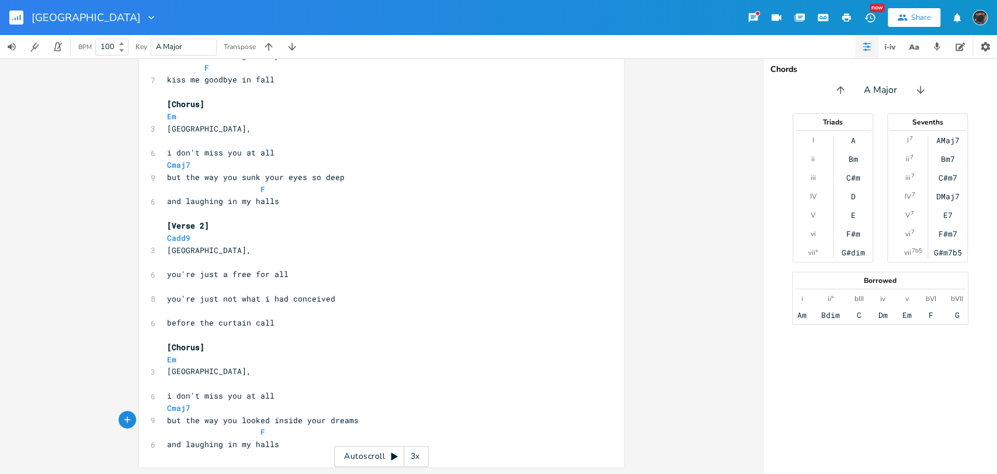
type textarea "looked inside your dreams"
drag, startPoint x: 279, startPoint y: 449, endPoint x: 154, endPoint y: 445, distance: 124.5
click at [153, 445] on div "and laughing in my halls x [Verse 1] 2 capo 4 ​ Cadd9 3 [GEOGRAPHIC_DATA], ​ 5 …" at bounding box center [381, 150] width 485 height 633
type textarea "after too much alcohol"
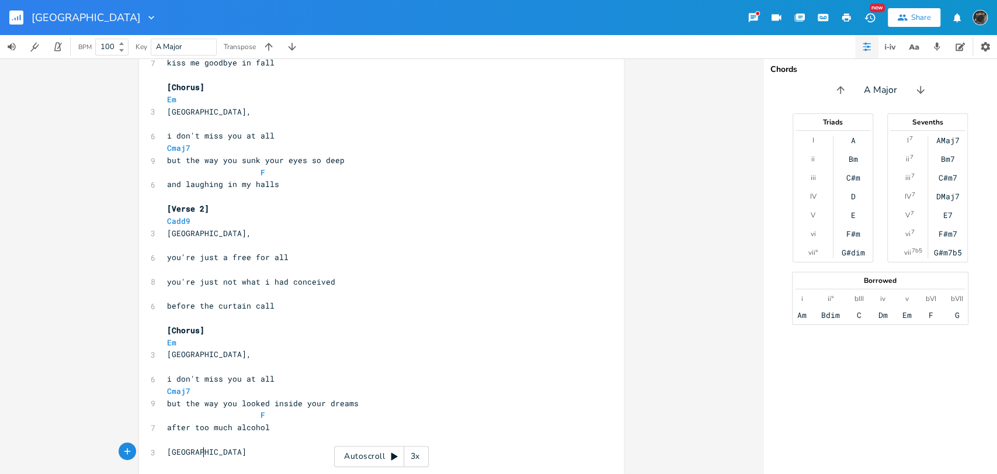
type textarea "[GEOGRAPHIC_DATA],"
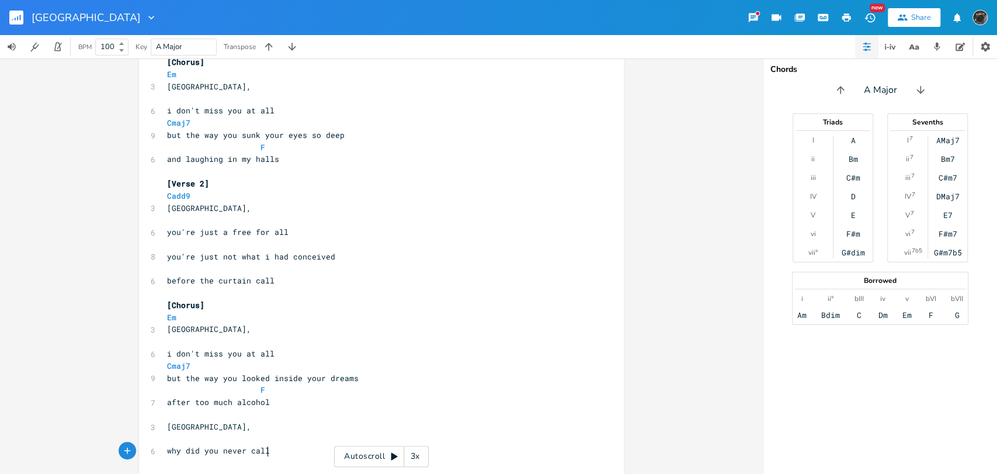
type textarea "why did you never call?"
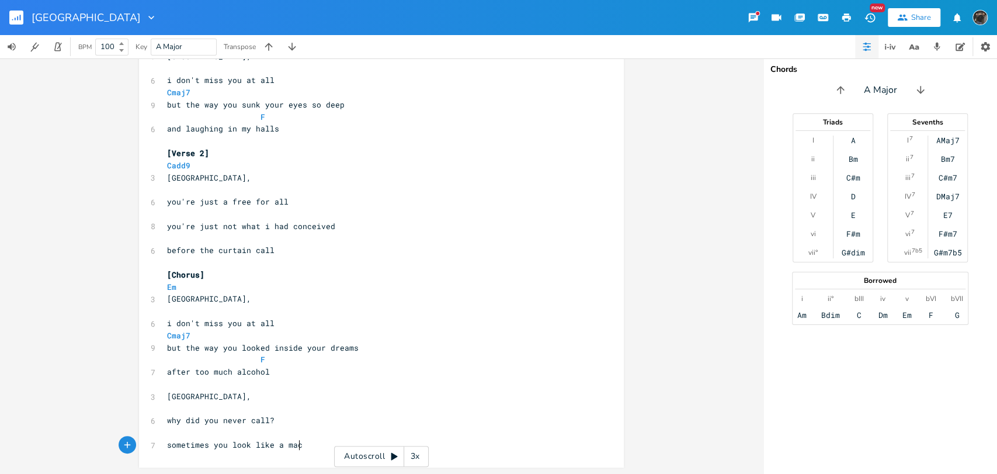
scroll to position [0, 110]
type textarea "sometimes you look like a macg"
type textarea "[PERSON_NAME]"
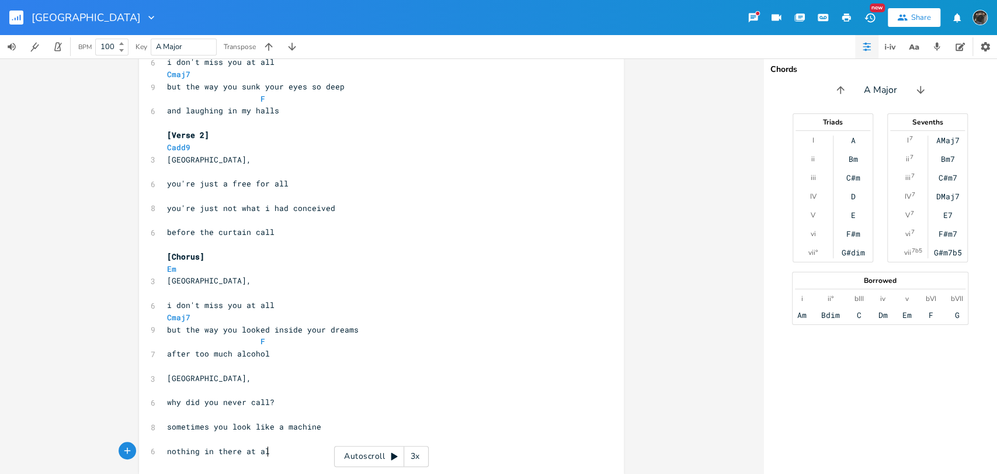
scroll to position [0, 74]
type textarea "nothing in there at all"
type textarea "thing in there at all"
drag, startPoint x: 287, startPoint y: 453, endPoint x: 174, endPoint y: 455, distance: 113.4
click at [172, 455] on pre "nothing in there at all" at bounding box center [376, 451] width 422 height 12
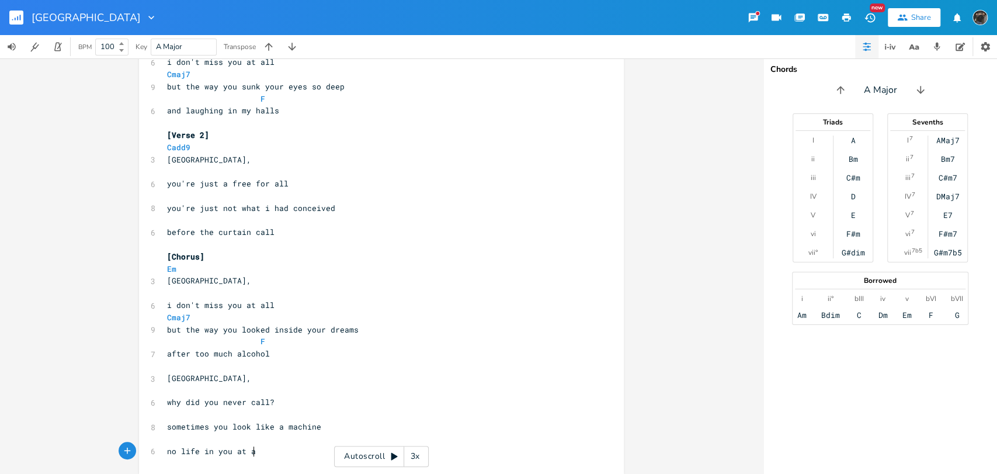
type textarea "life in you at all"
drag, startPoint x: 229, startPoint y: 349, endPoint x: 191, endPoint y: 349, distance: 38.0
click at [191, 349] on span "after too much alcohol" at bounding box center [218, 353] width 103 height 11
type textarea "some"
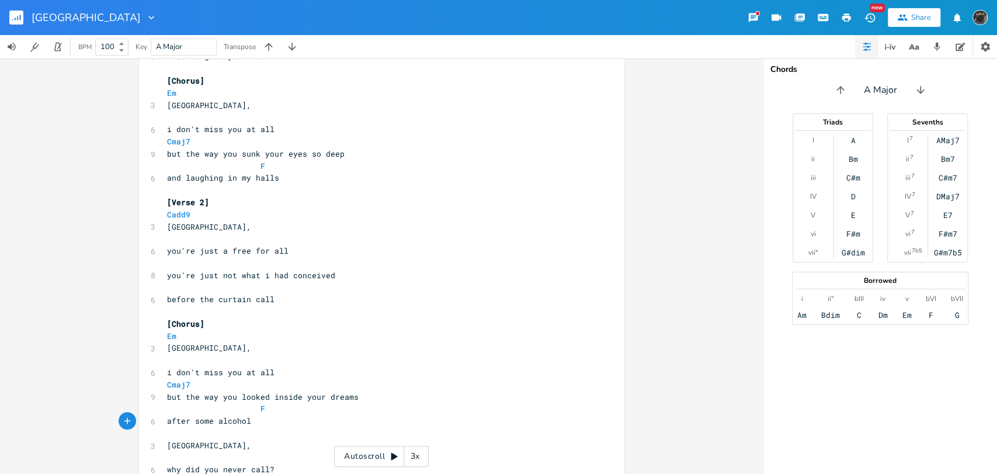
scroll to position [322, 0]
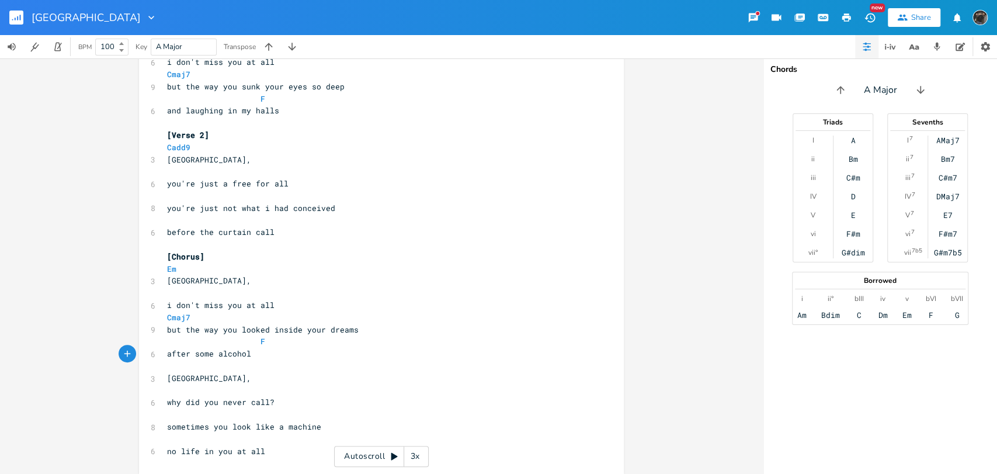
click at [252, 342] on span at bounding box center [251, 341] width 19 height 12
click at [240, 338] on pre "F" at bounding box center [376, 341] width 422 height 12
click at [204, 370] on pre "​" at bounding box center [376, 366] width 422 height 12
type textarea "F"
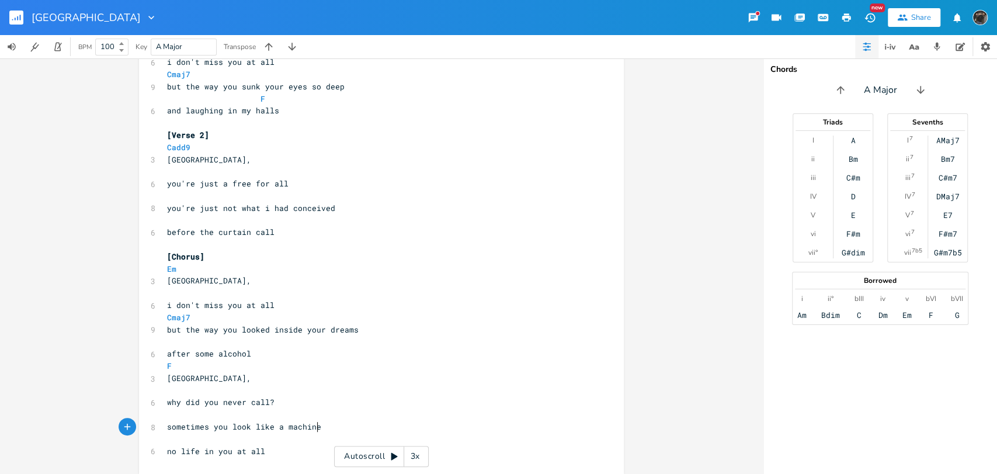
click at [323, 425] on pre "sometimes you look like a machine" at bounding box center [376, 427] width 422 height 12
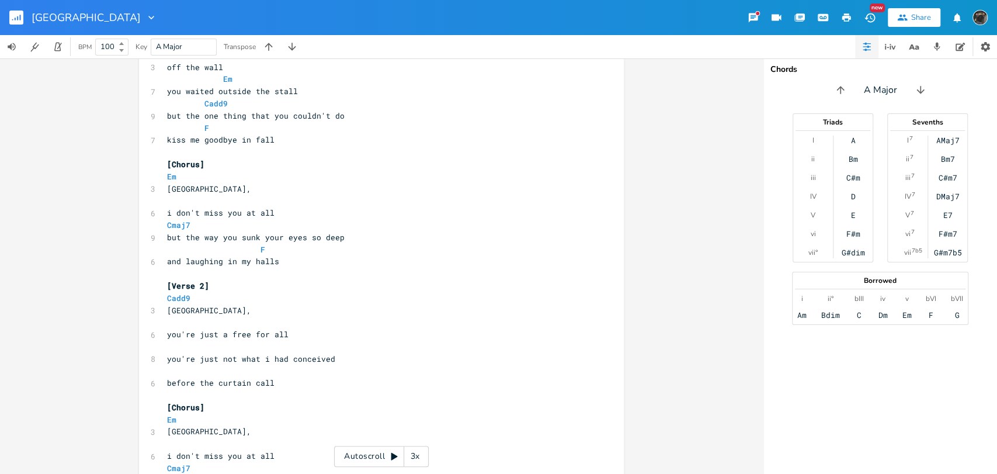
scroll to position [192, 0]
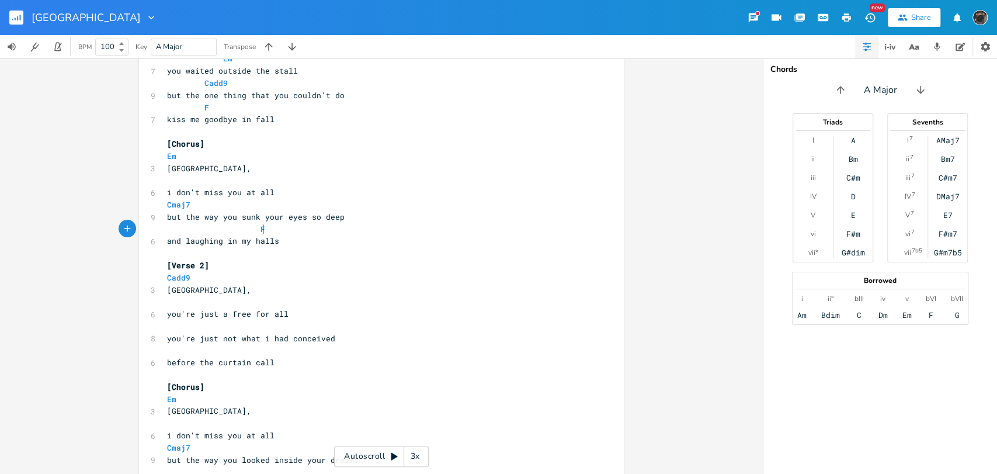
type textarea "F"
drag, startPoint x: 264, startPoint y: 224, endPoint x: 249, endPoint y: 228, distance: 15.2
click at [249, 228] on pre "F" at bounding box center [376, 229] width 422 height 12
click at [253, 258] on pre "​" at bounding box center [376, 253] width 422 height 12
type textarea "F"
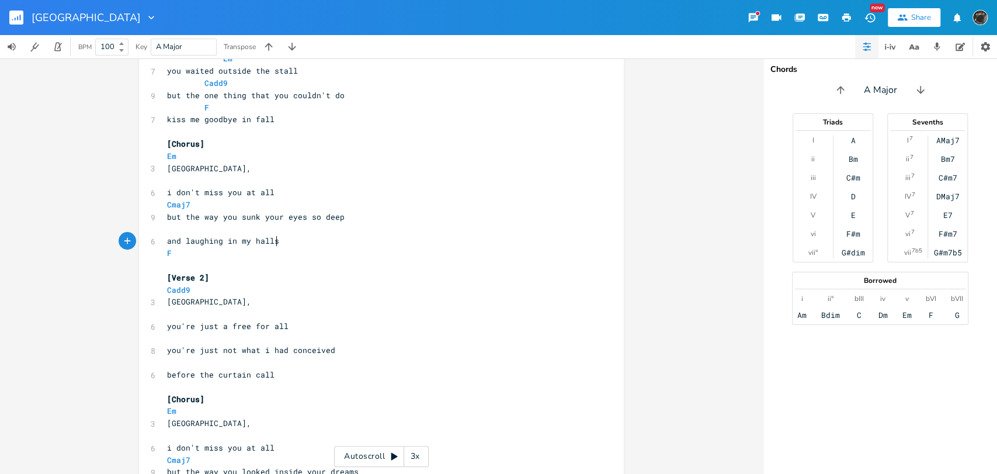
click at [292, 238] on pre "and laughing in my halls" at bounding box center [376, 241] width 422 height 12
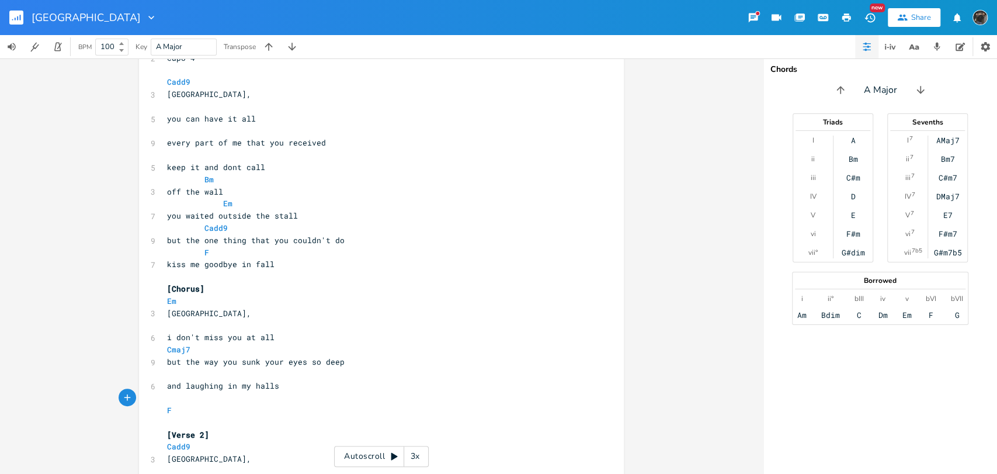
scroll to position [0, 0]
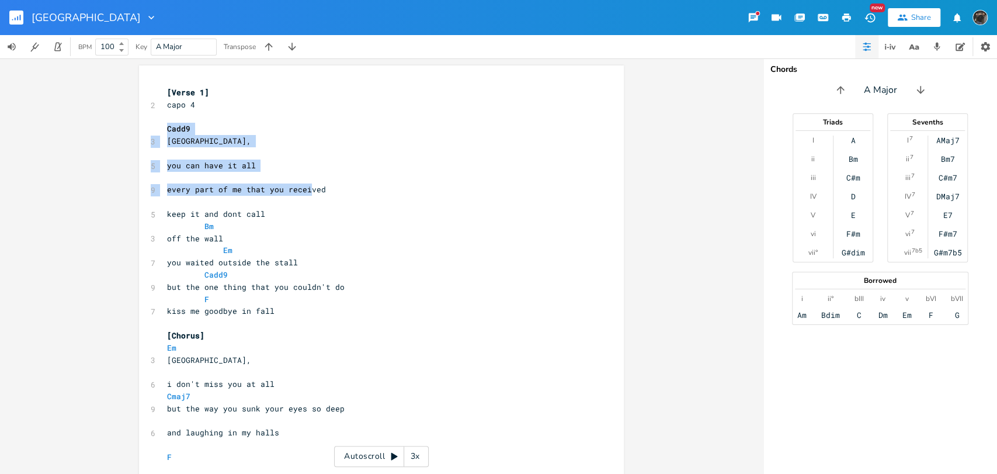
drag, startPoint x: 159, startPoint y: 126, endPoint x: 303, endPoint y: 187, distance: 155.5
click at [303, 187] on div "x [Verse 1] 2 capo 4 ​ Cadd9 3 [GEOGRAPHIC_DATA], ​ 5 you can have it all ​ 9 e…" at bounding box center [381, 442] width 485 height 755
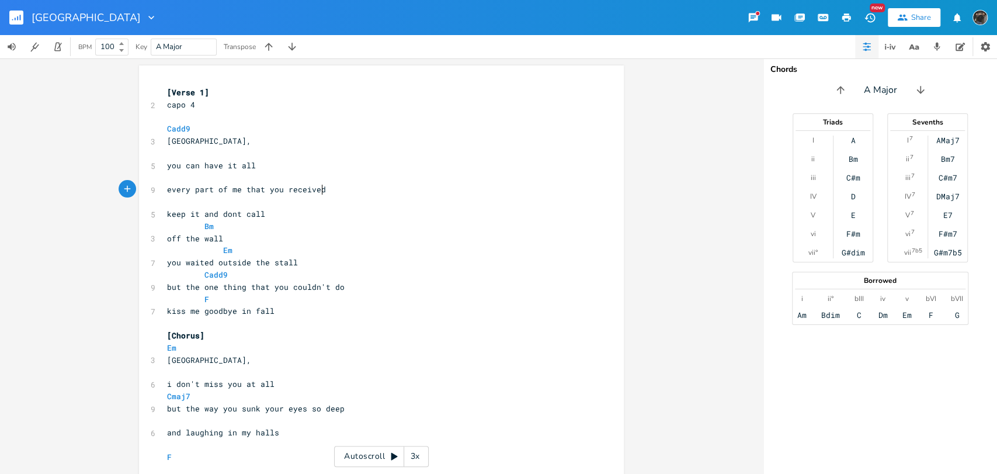
type textarea "every part of me that you received"
drag, startPoint x: 334, startPoint y: 189, endPoint x: 266, endPoint y: 179, distance: 68.0
click at [266, 179] on div "[Verse 1] 2 capo 4 ​ Cadd9 3 [GEOGRAPHIC_DATA], ​ 5 you can have it all ​ 9 eve…" at bounding box center [376, 444] width 422 height 717
click at [276, 223] on pre "Bm" at bounding box center [376, 226] width 422 height 12
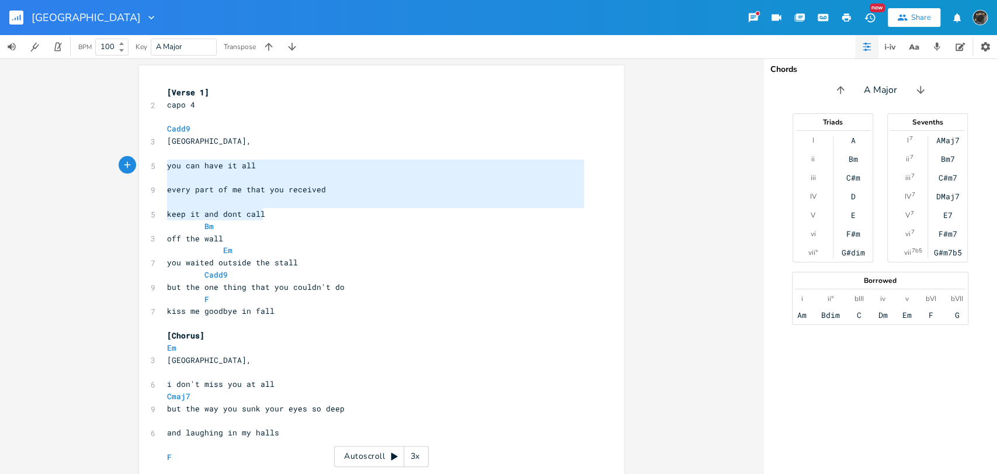
type textarea "Cadd9 [GEOGRAPHIC_DATA], you can have it all every part of me that you received…"
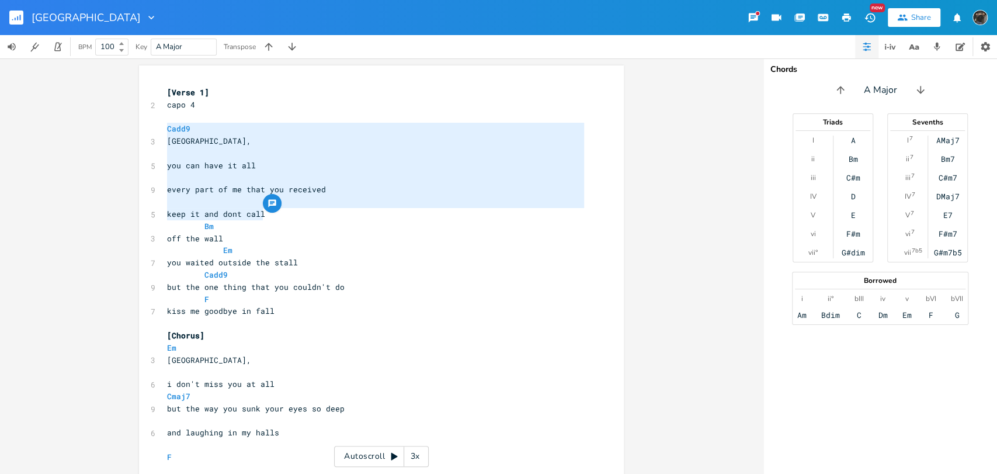
drag, startPoint x: 274, startPoint y: 217, endPoint x: 155, endPoint y: 128, distance: 148.6
click at [155, 128] on div "Cadd9 [GEOGRAPHIC_DATA], you can have it all every part of me that you received…" at bounding box center [381, 442] width 485 height 755
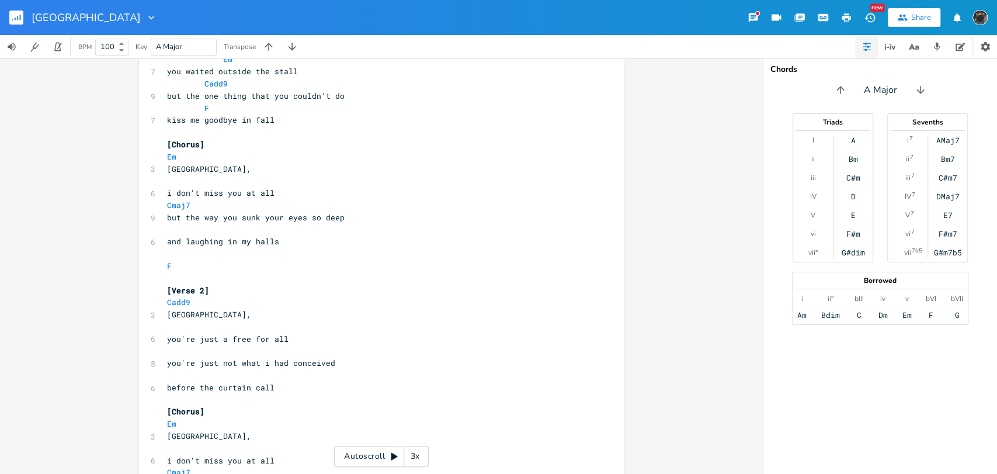
scroll to position [353, 0]
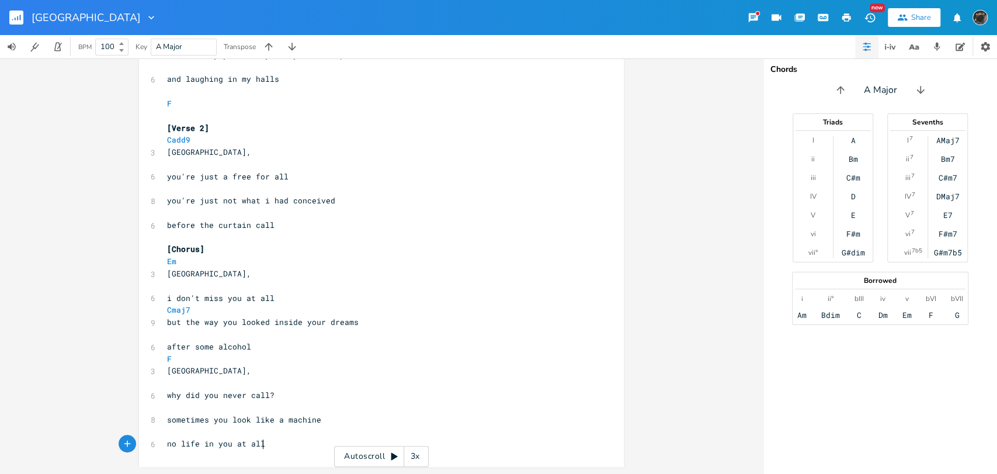
click at [275, 450] on pre "no life in you at all" at bounding box center [376, 444] width 422 height 12
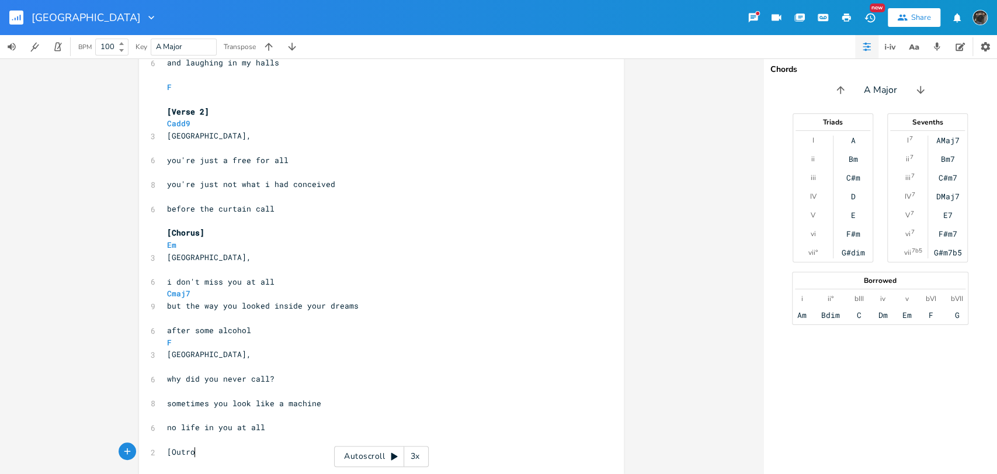
type textarea "[Outro]"
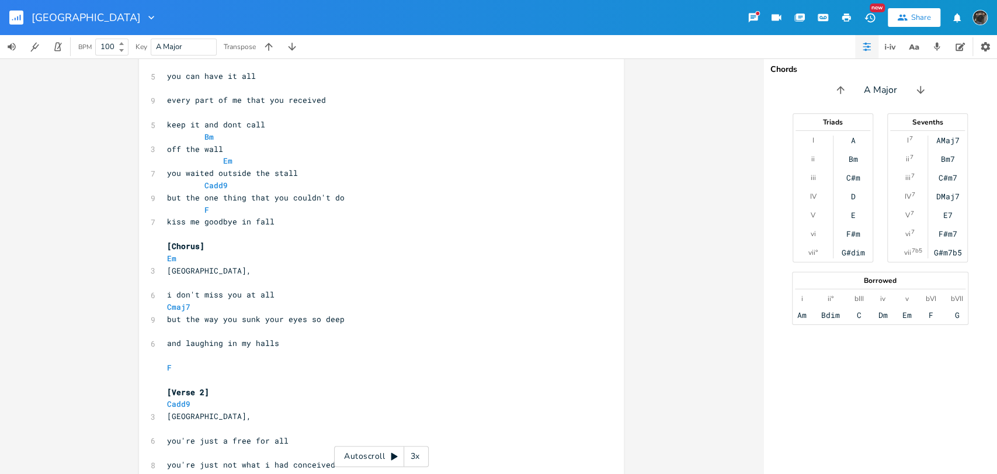
scroll to position [65, 0]
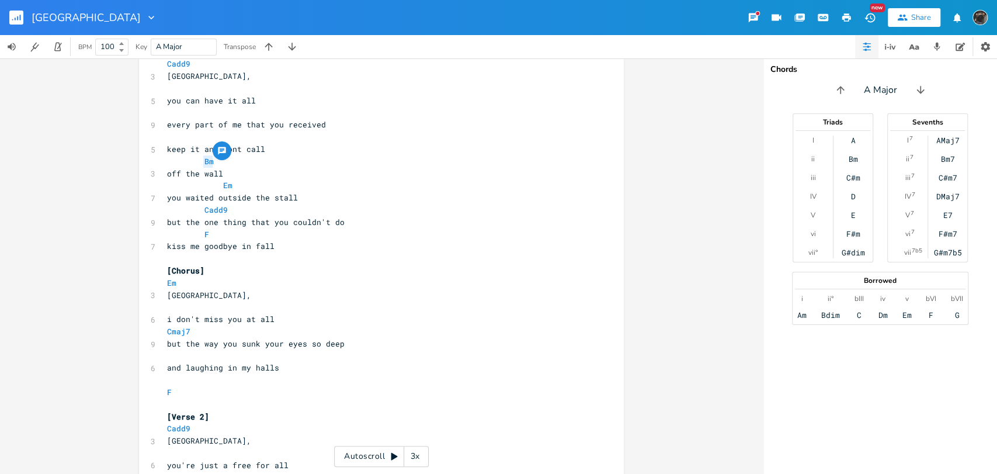
drag, startPoint x: 214, startPoint y: 163, endPoint x: 191, endPoint y: 162, distance: 22.8
click at [191, 162] on pre "Bm" at bounding box center [376, 161] width 422 height 12
type textarea "F"
click at [400, 330] on pre "Cmaj7" at bounding box center [376, 331] width 422 height 12
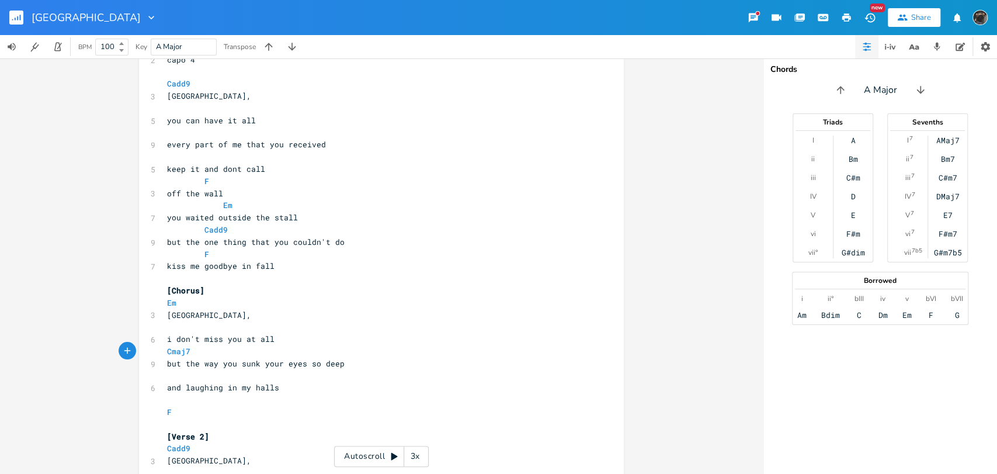
scroll to position [0, 0]
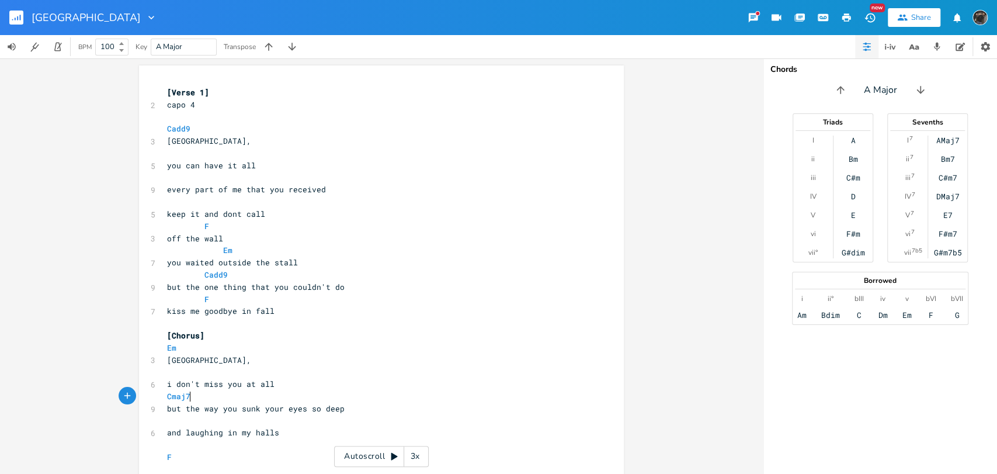
click at [414, 466] on div "3x" at bounding box center [414, 456] width 21 height 21
click at [415, 464] on div "4x" at bounding box center [414, 456] width 21 height 21
click at [415, 464] on div "5x" at bounding box center [414, 456] width 21 height 21
click at [415, 464] on div "1x" at bounding box center [414, 456] width 21 height 21
click at [388, 459] on div "Autoscroll 2x" at bounding box center [381, 456] width 95 height 21
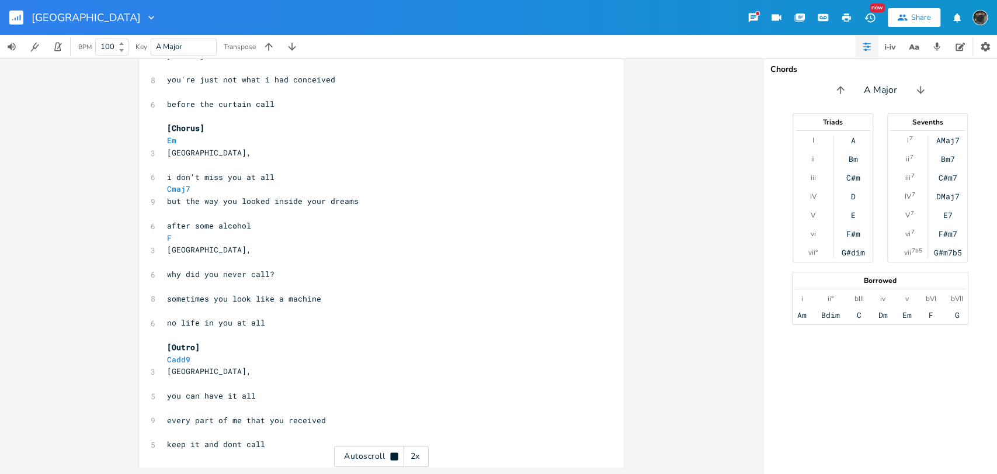
scroll to position [475, 0]
